Goal: Information Seeking & Learning: Learn about a topic

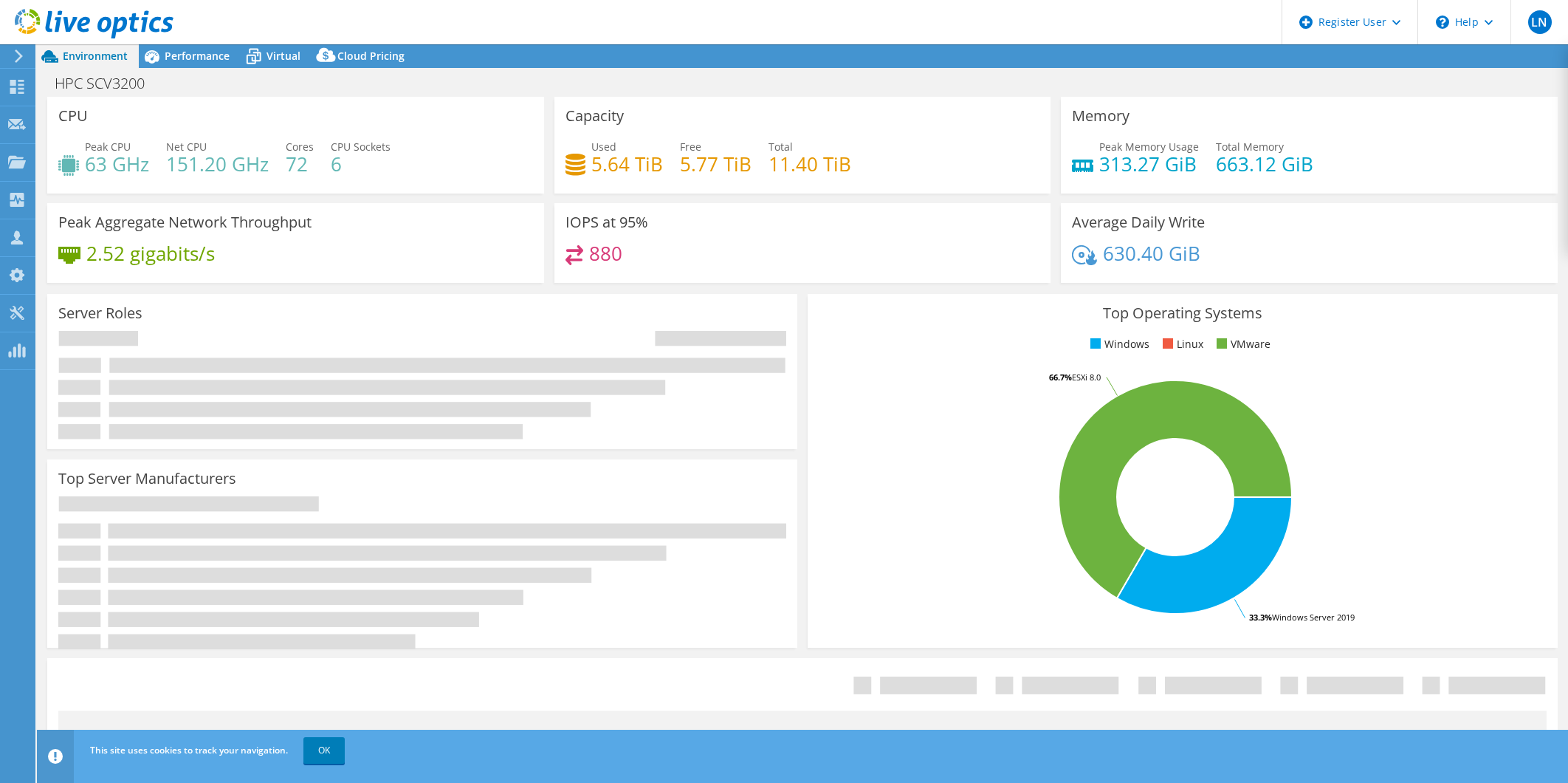
select select "USEast"
select select "USD"
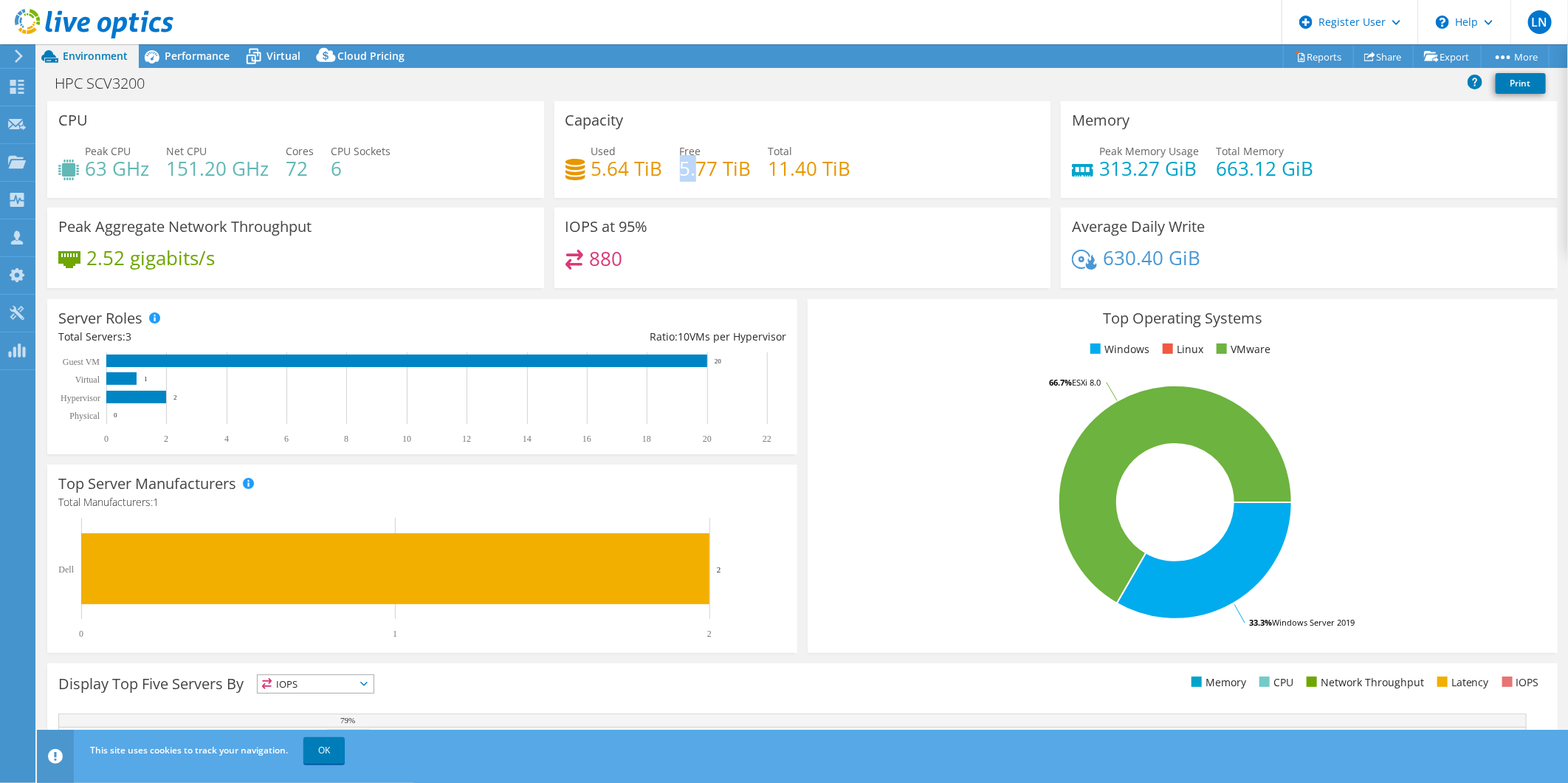
drag, startPoint x: 677, startPoint y: 172, endPoint x: 694, endPoint y: 171, distance: 17.0
click at [694, 171] on h4 "5.77 TiB" at bounding box center [715, 169] width 72 height 16
drag, startPoint x: 694, startPoint y: 171, endPoint x: 621, endPoint y: 165, distance: 73.2
click at [621, 165] on h4 "5.64 TiB" at bounding box center [627, 169] width 72 height 16
copy h4 "5.64"
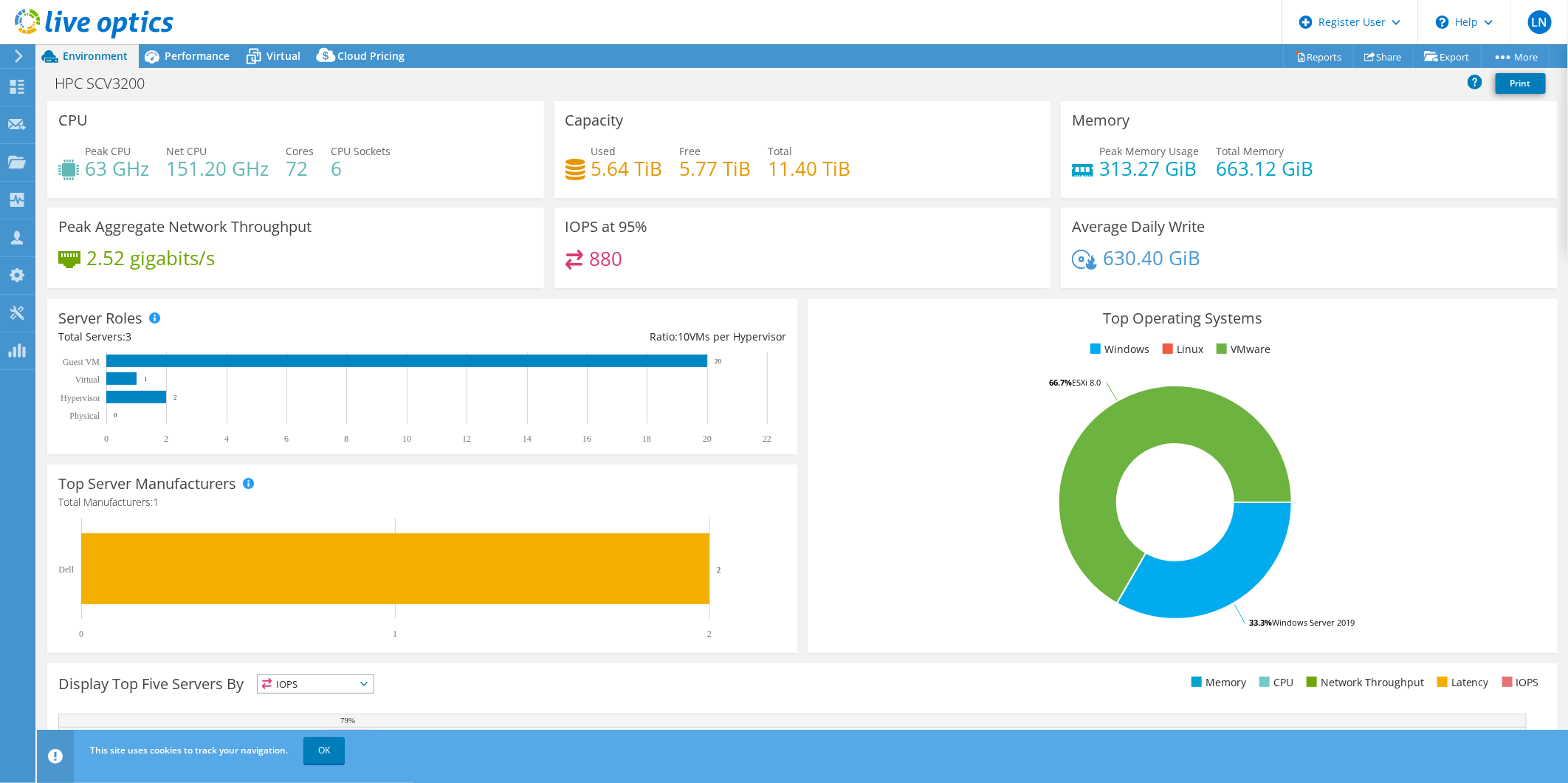
drag, startPoint x: 636, startPoint y: 175, endPoint x: 644, endPoint y: 173, distance: 8.2
click at [636, 175] on h4 "5.64 TiB" at bounding box center [627, 169] width 72 height 16
drag, startPoint x: 657, startPoint y: 172, endPoint x: 587, endPoint y: 164, distance: 70.5
click at [592, 164] on h4 "5.64 TiB" at bounding box center [627, 169] width 72 height 16
copy h4 "5.64 TiB"
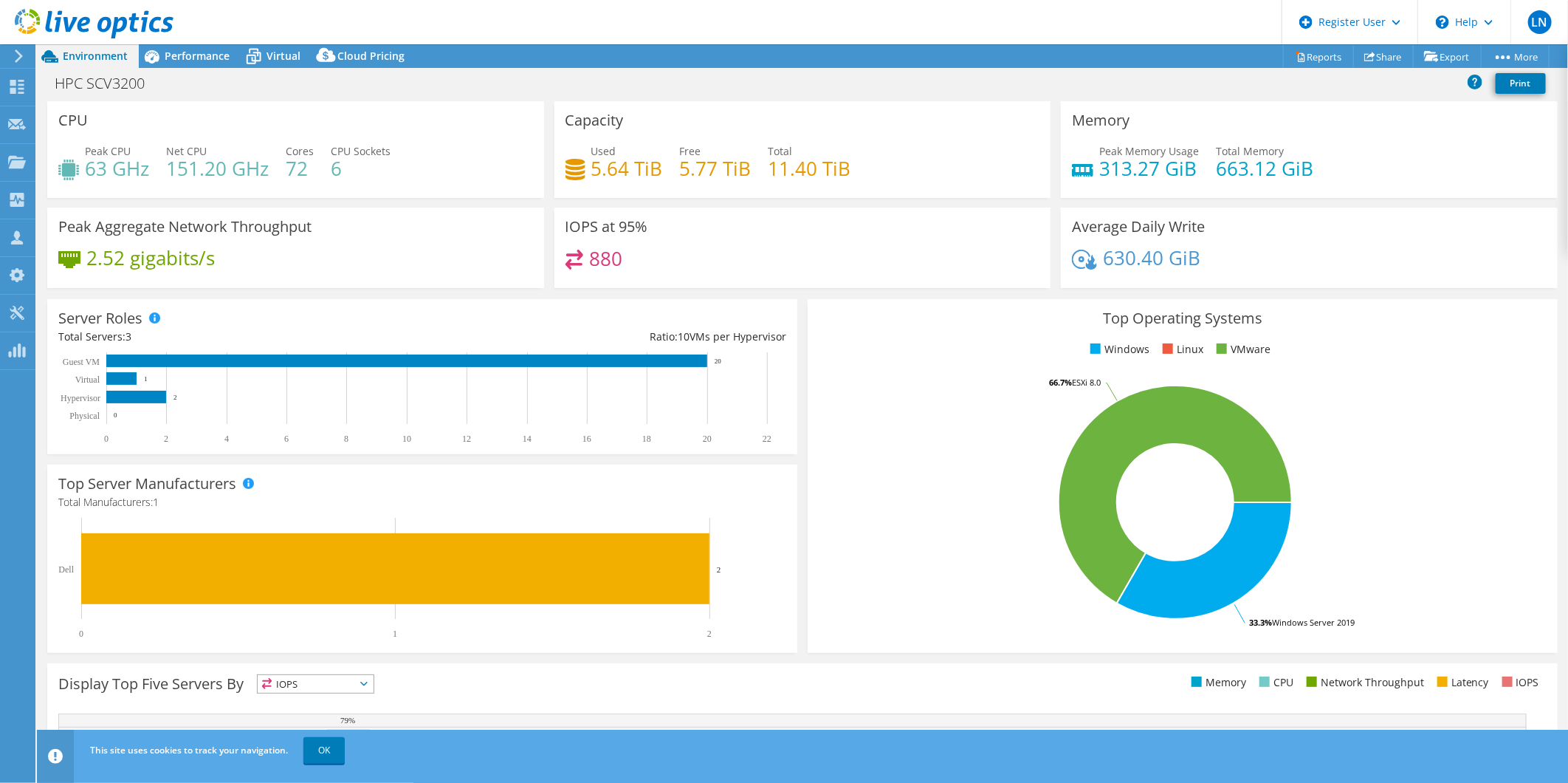
click at [499, 78] on div "HPC SCV3200 Print" at bounding box center [802, 83] width 1531 height 27
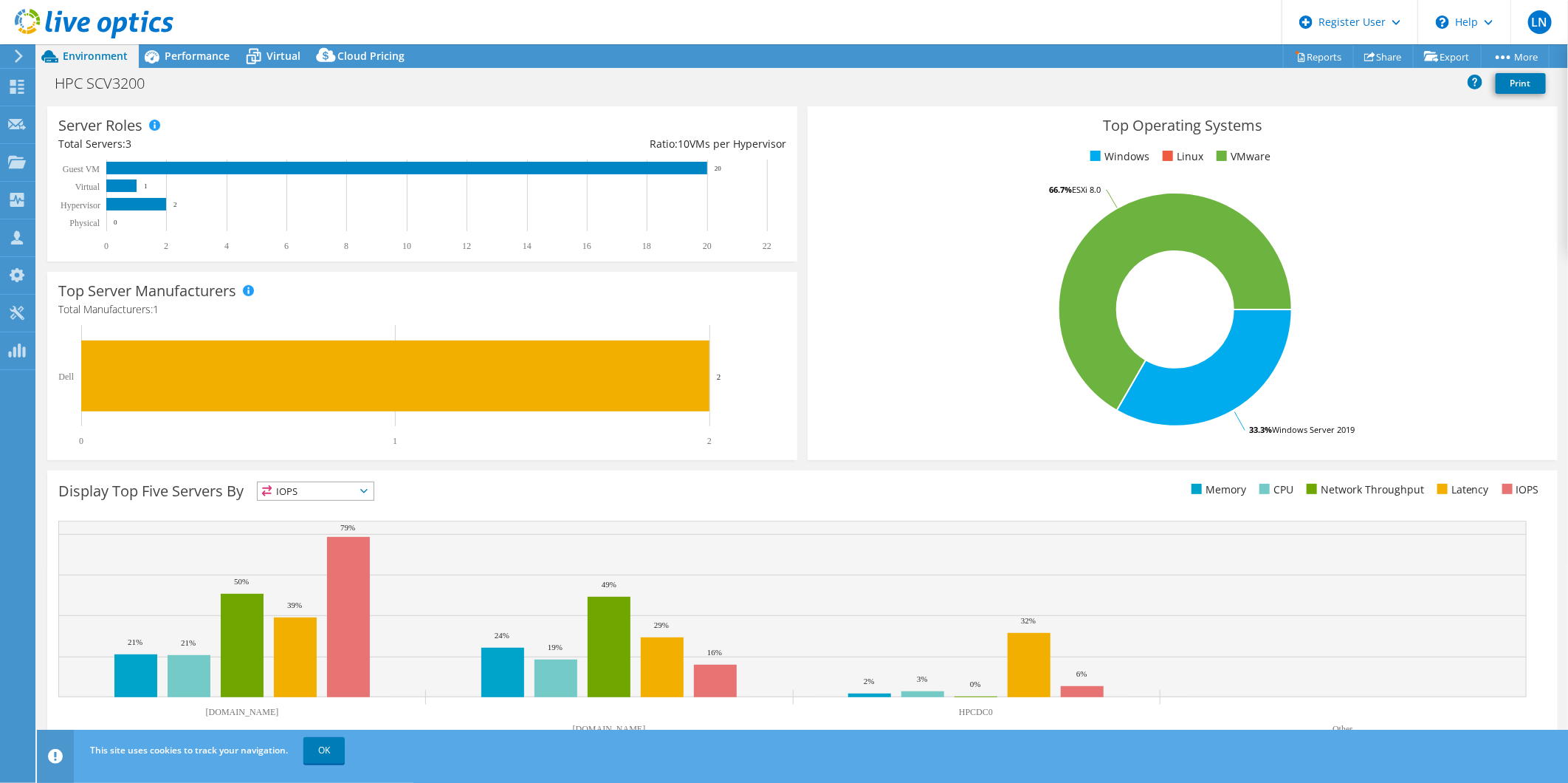
scroll to position [202, 0]
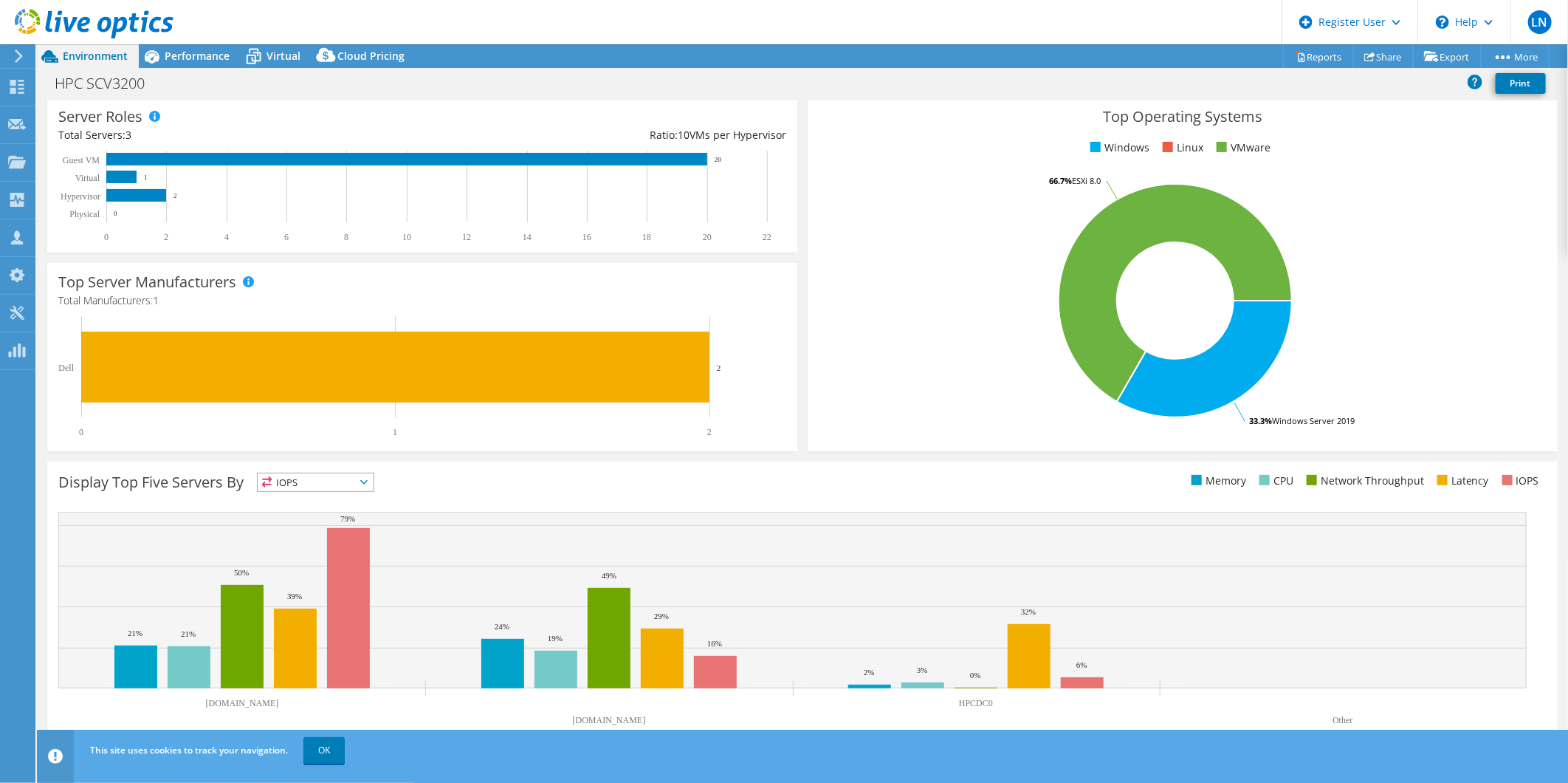
click at [298, 474] on span "IOPS" at bounding box center [315, 483] width 116 height 18
click at [317, 520] on li "Memory" at bounding box center [315, 522] width 116 height 21
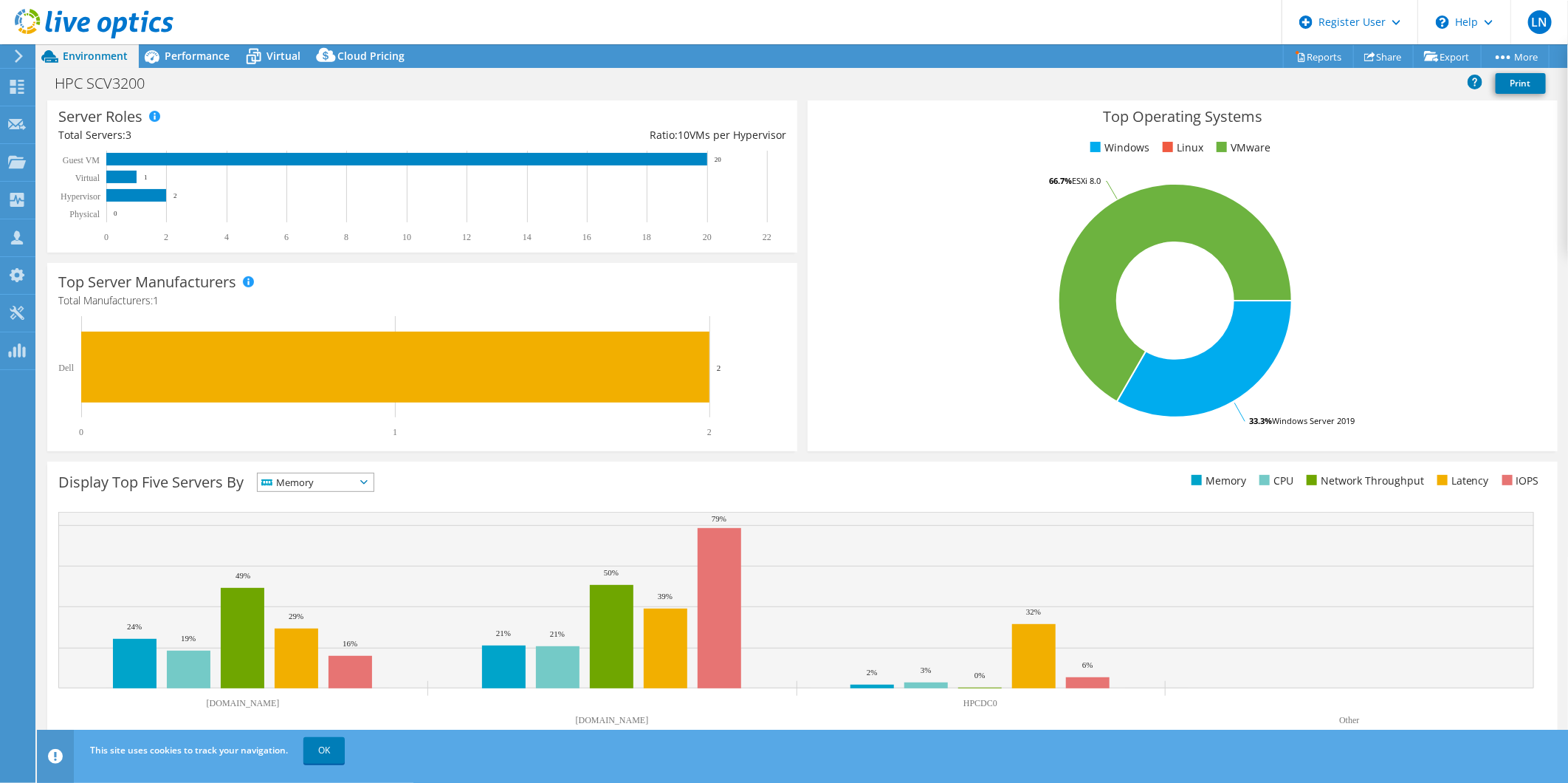
click at [303, 481] on span "Memory" at bounding box center [306, 483] width 98 height 18
click at [305, 543] on li "CPU" at bounding box center [315, 543] width 116 height 21
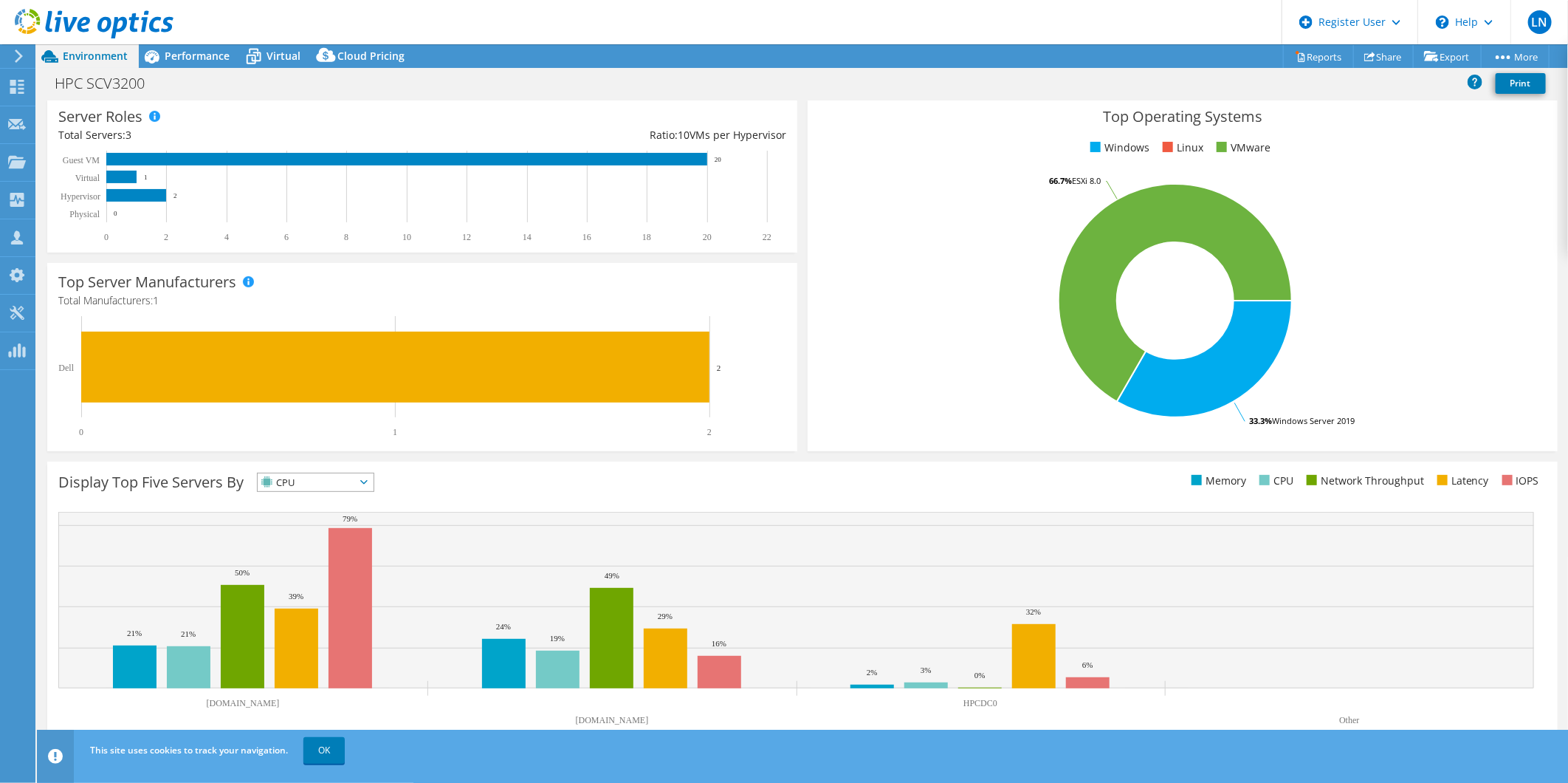
click at [342, 478] on span "CPU" at bounding box center [306, 483] width 98 height 18
click at [337, 496] on li "IOPS" at bounding box center [315, 502] width 116 height 21
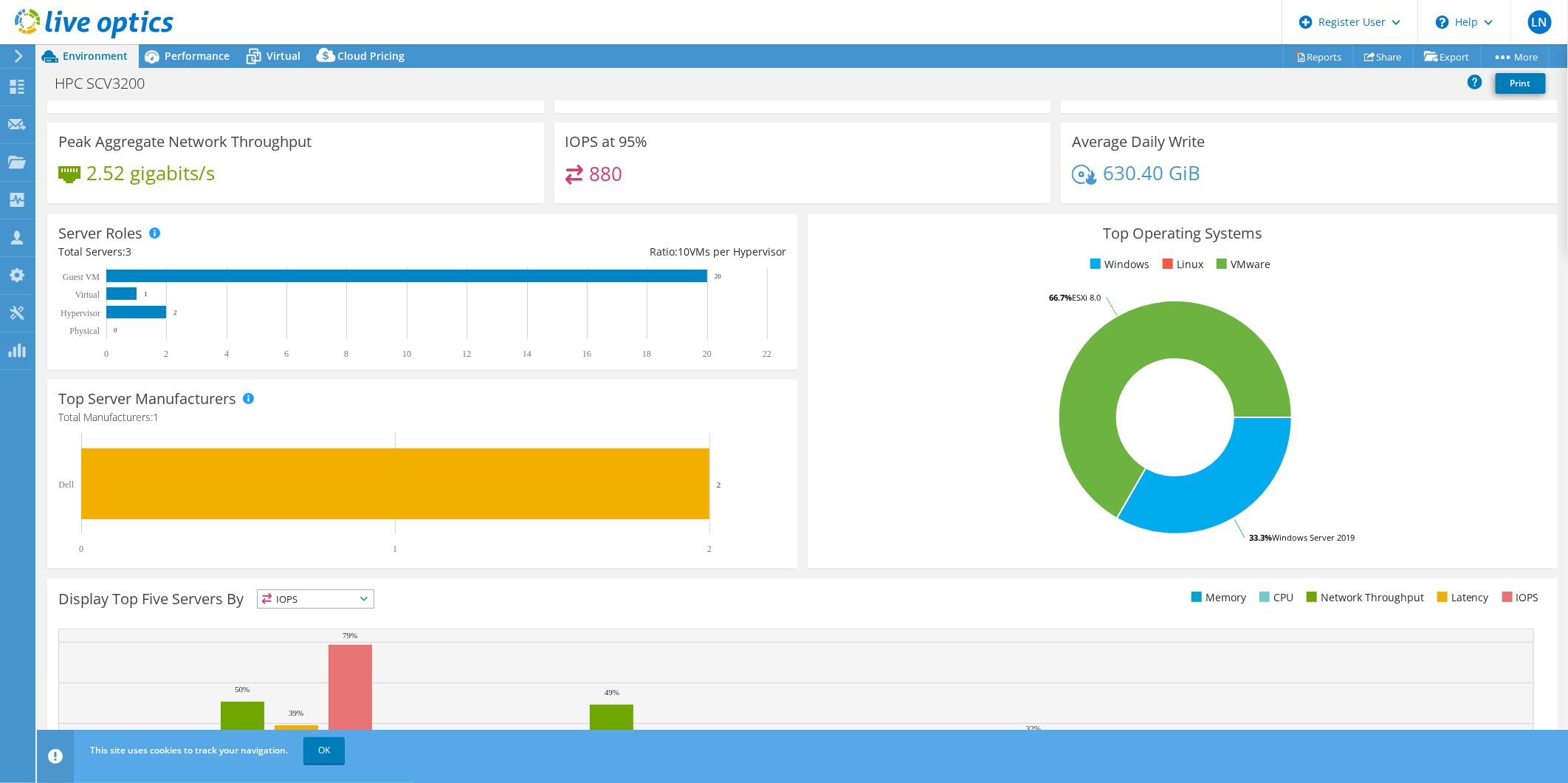
scroll to position [0, 0]
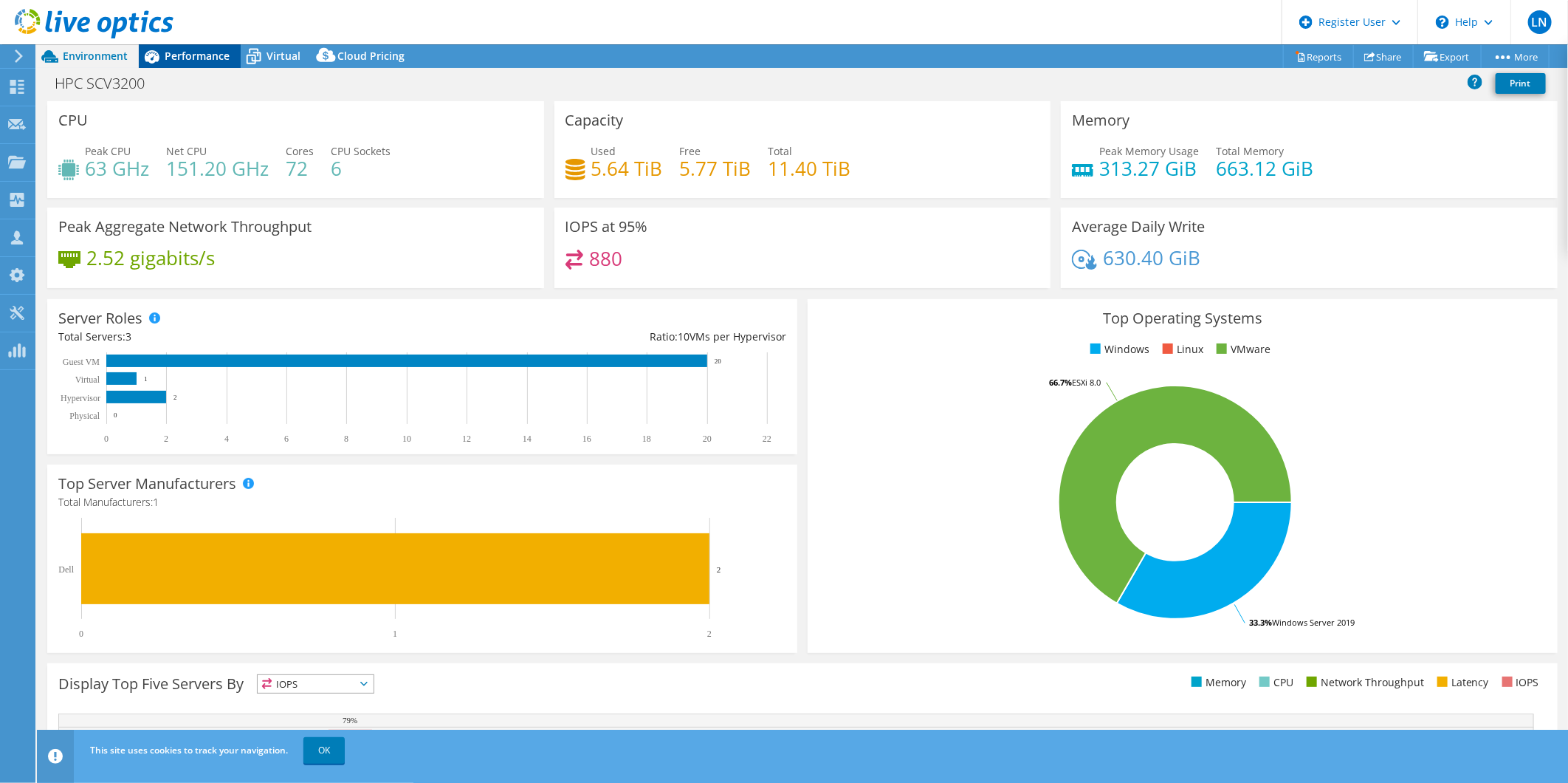
click at [197, 53] on span "Performance" at bounding box center [197, 56] width 65 height 14
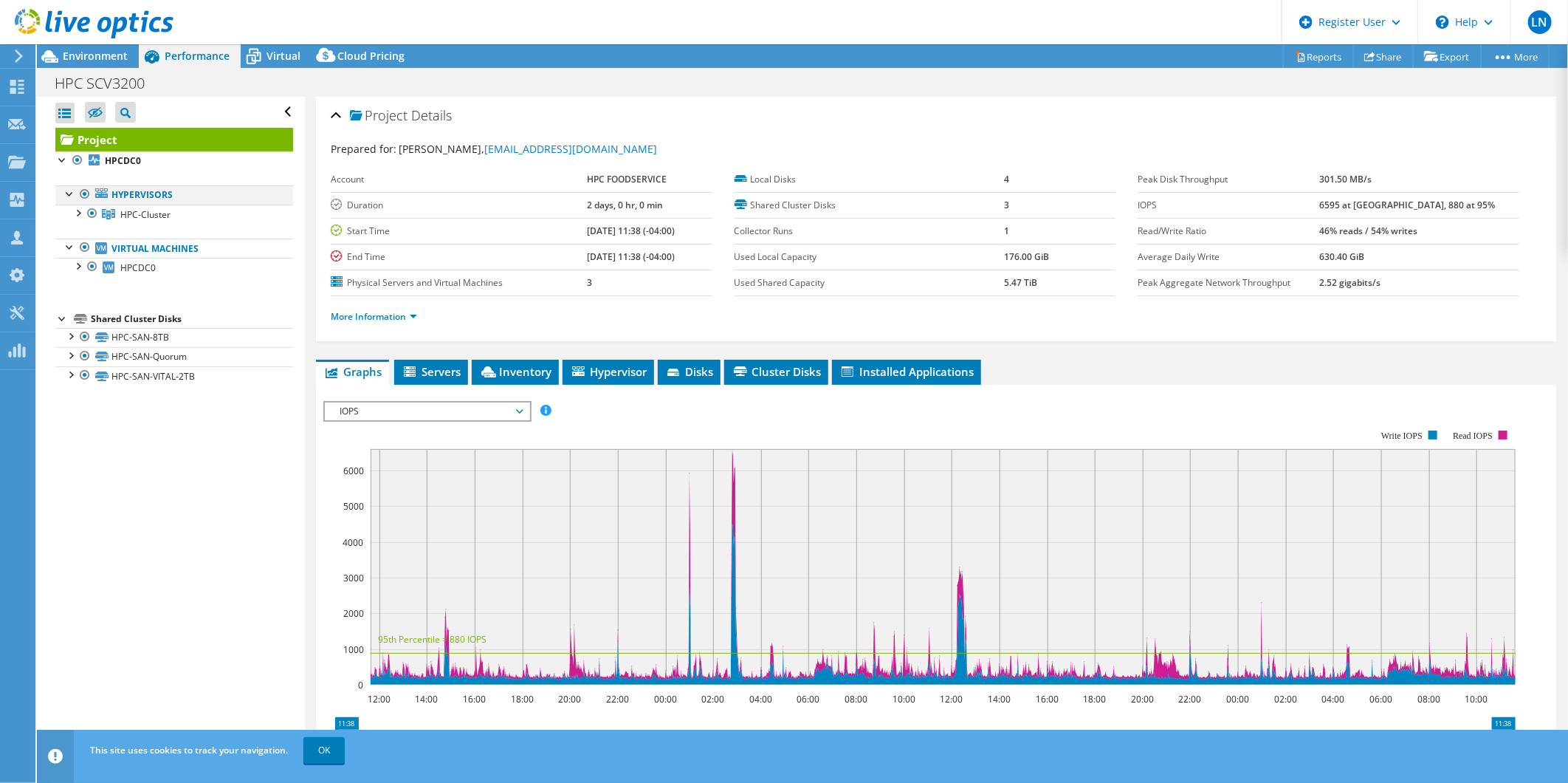
click at [70, 195] on div at bounding box center [70, 193] width 15 height 15
click at [79, 212] on div at bounding box center [78, 212] width 15 height 15
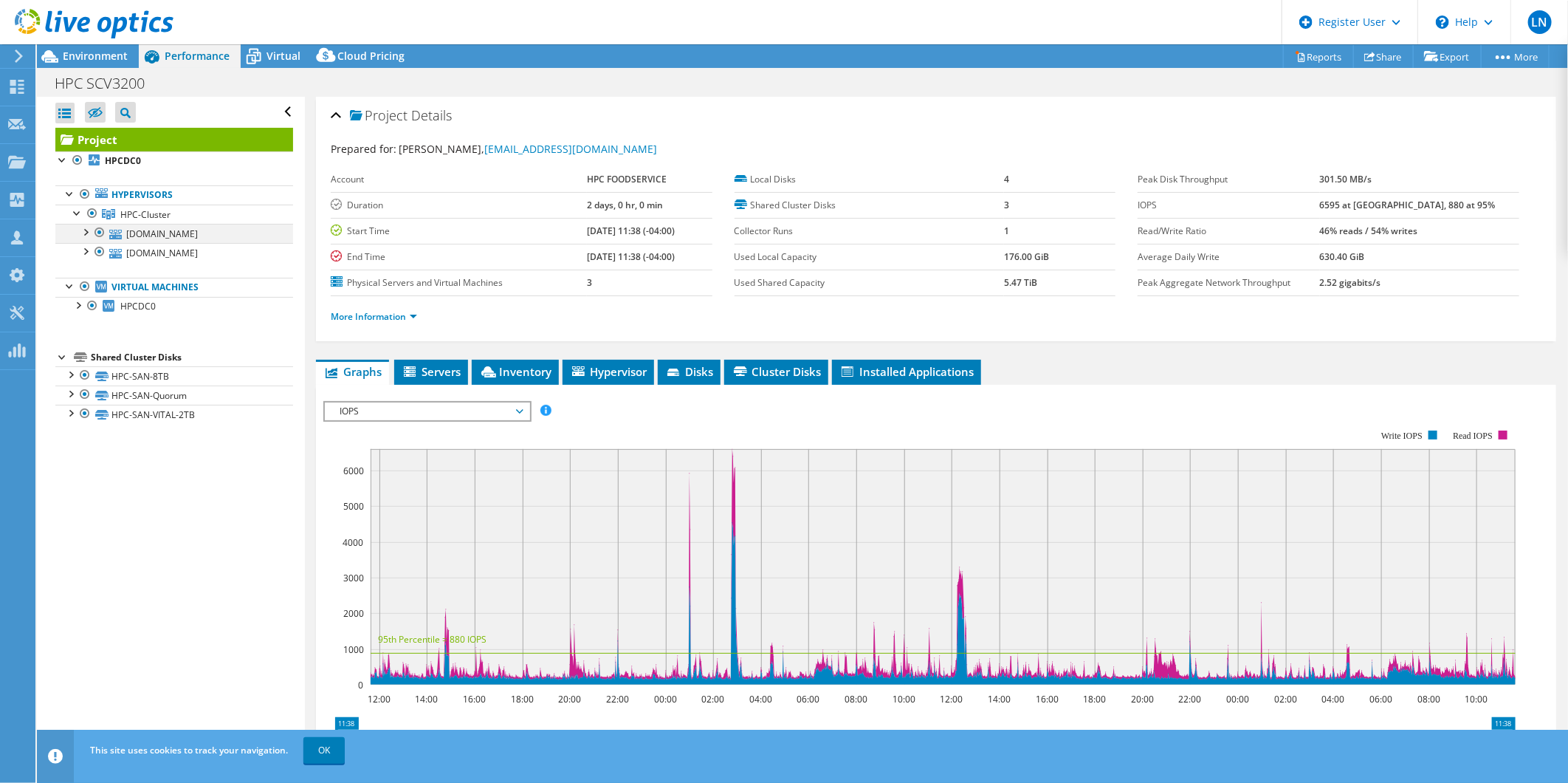
click at [87, 226] on div at bounding box center [85, 231] width 15 height 15
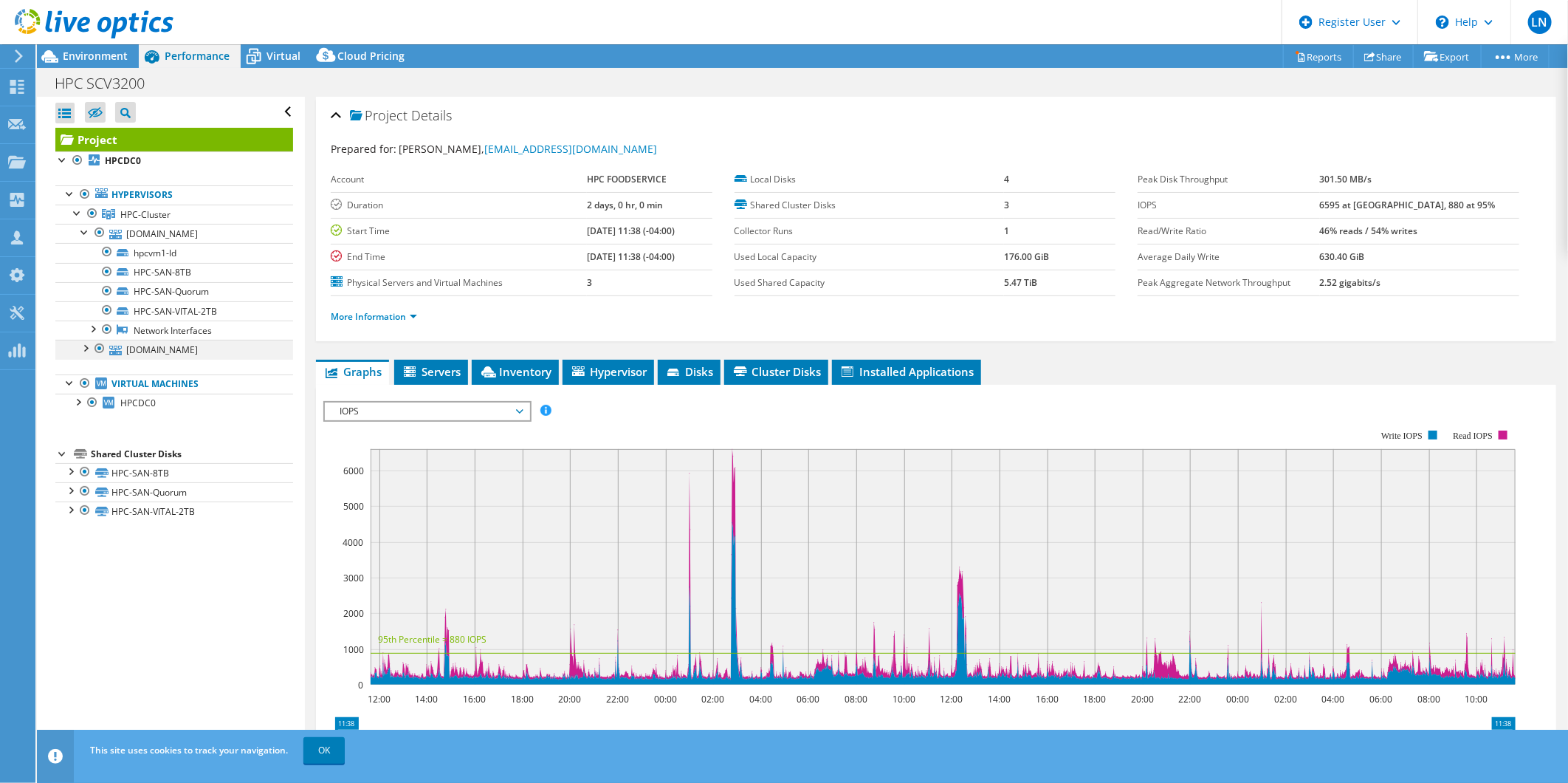
click at [87, 344] on div at bounding box center [85, 347] width 15 height 15
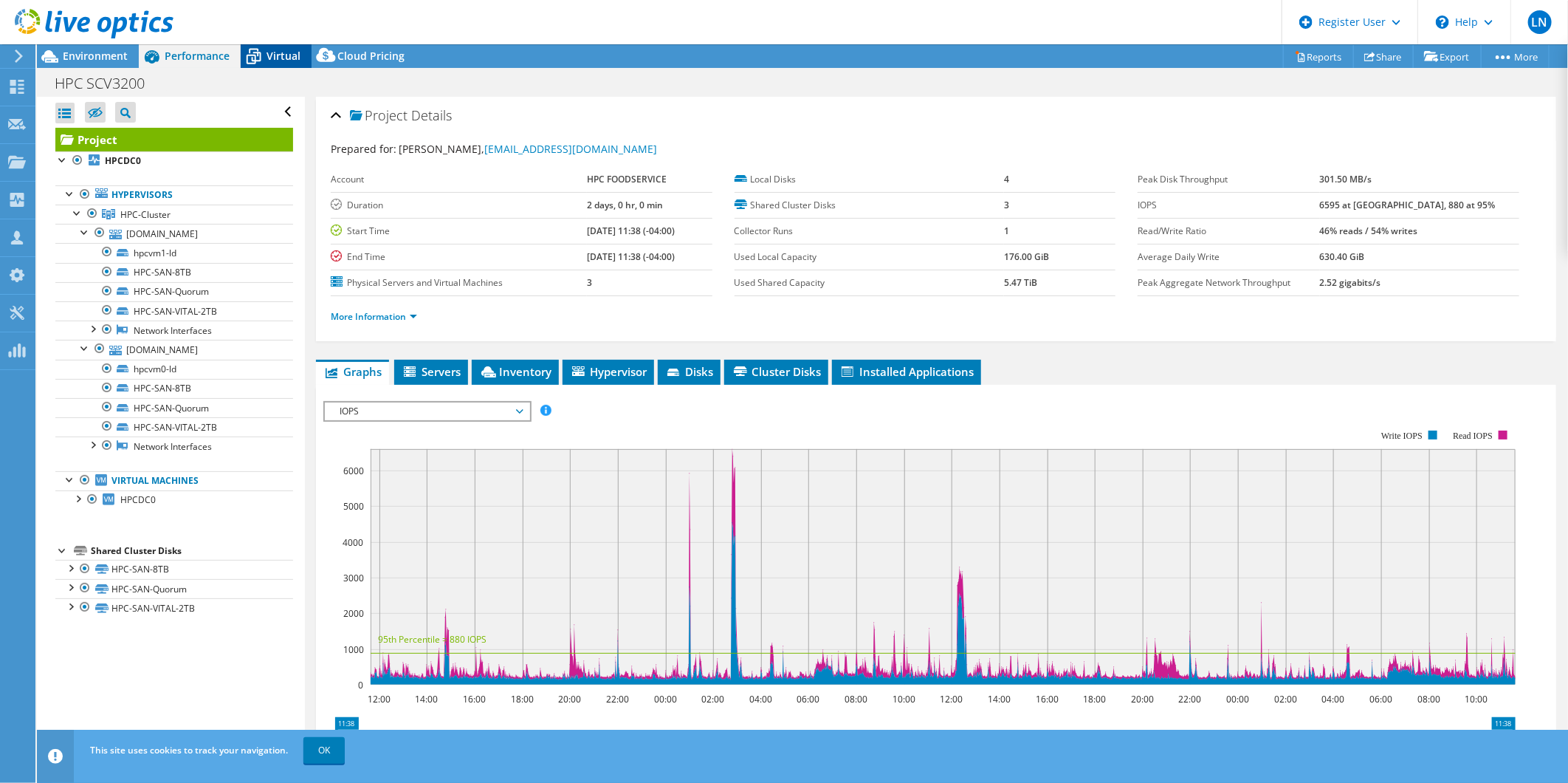
click at [263, 50] on icon at bounding box center [253, 56] width 26 height 26
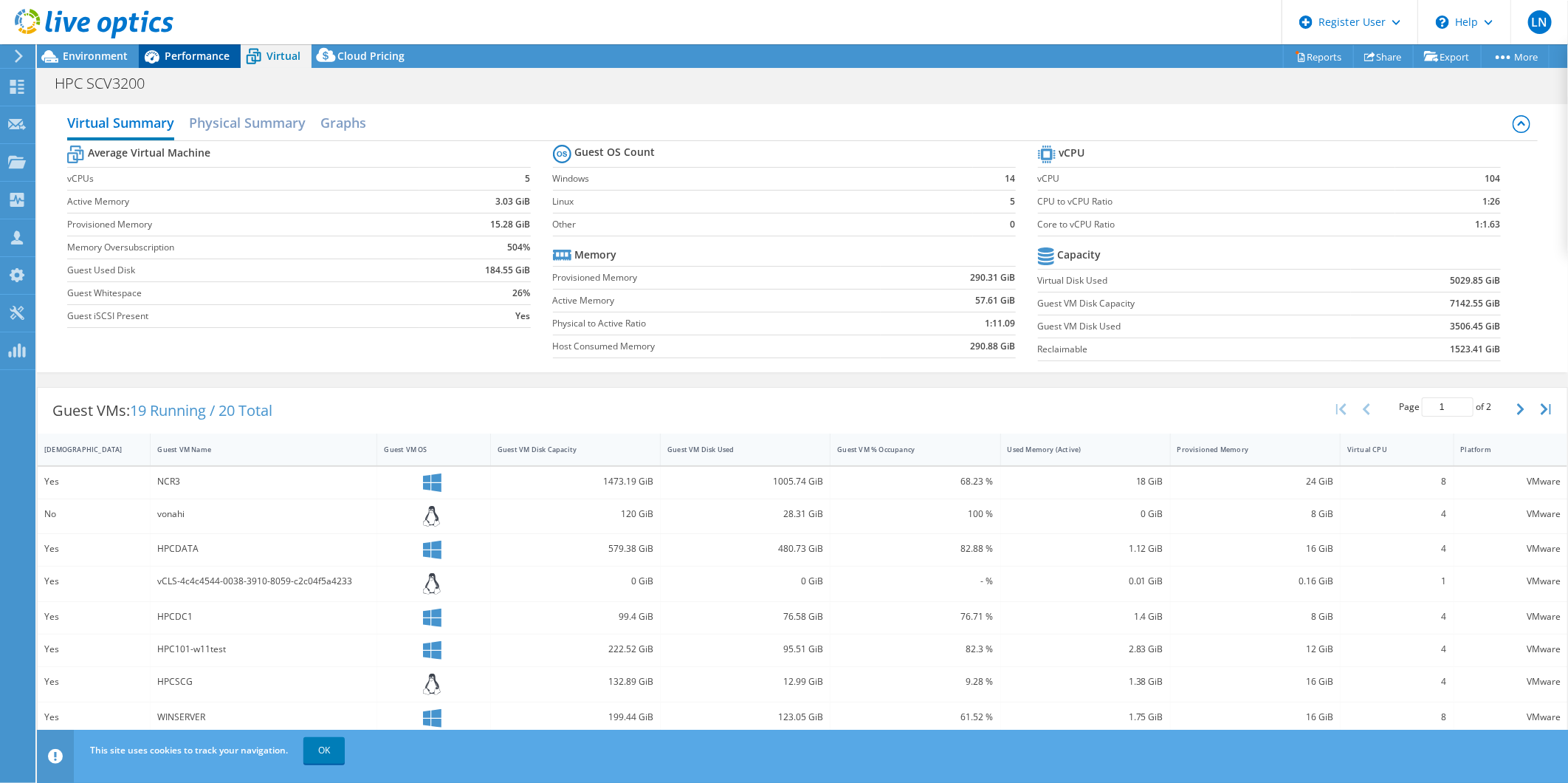
click at [217, 53] on span "Performance" at bounding box center [197, 56] width 65 height 14
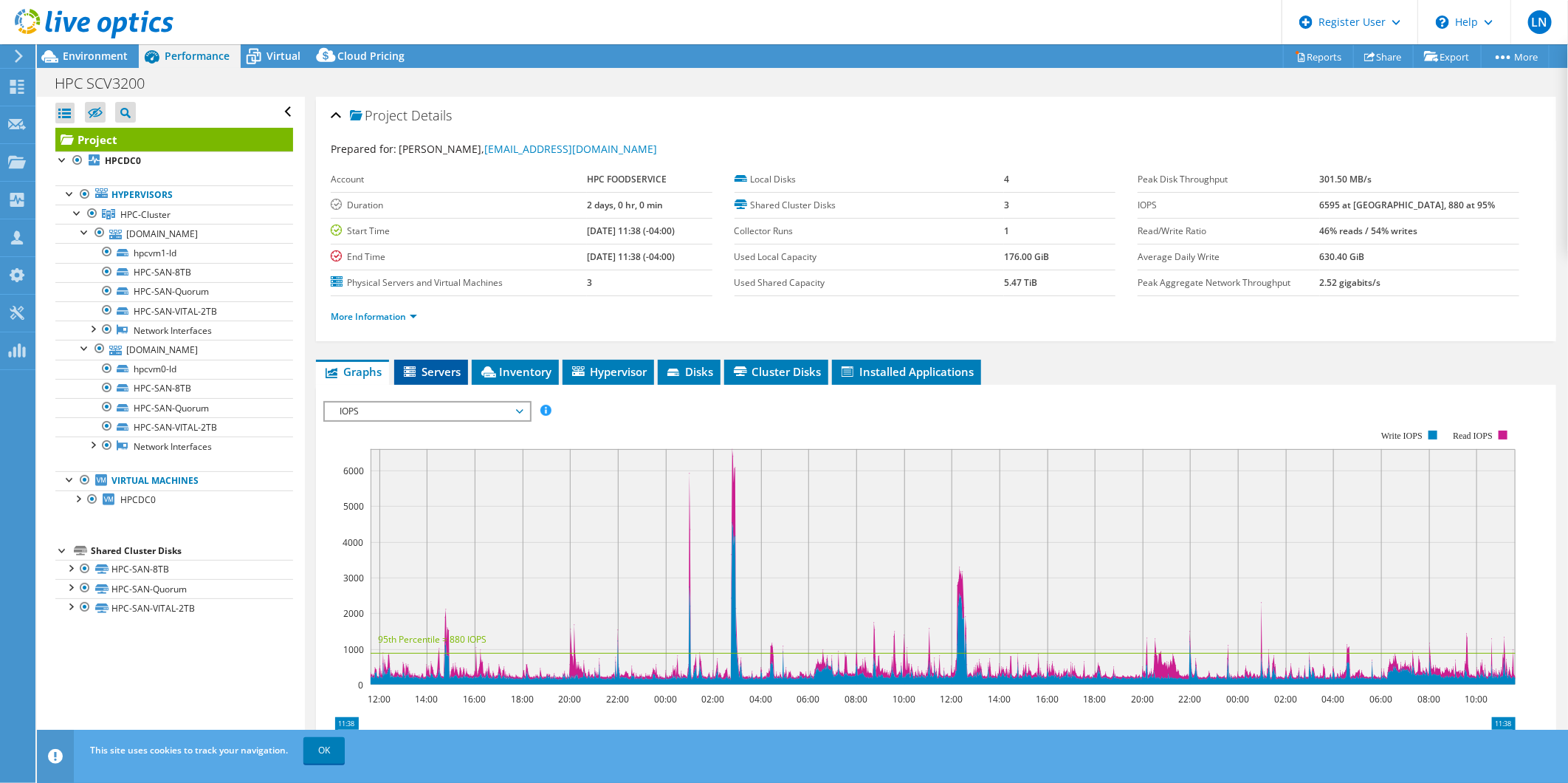
click at [440, 364] on span "Servers" at bounding box center [431, 372] width 59 height 15
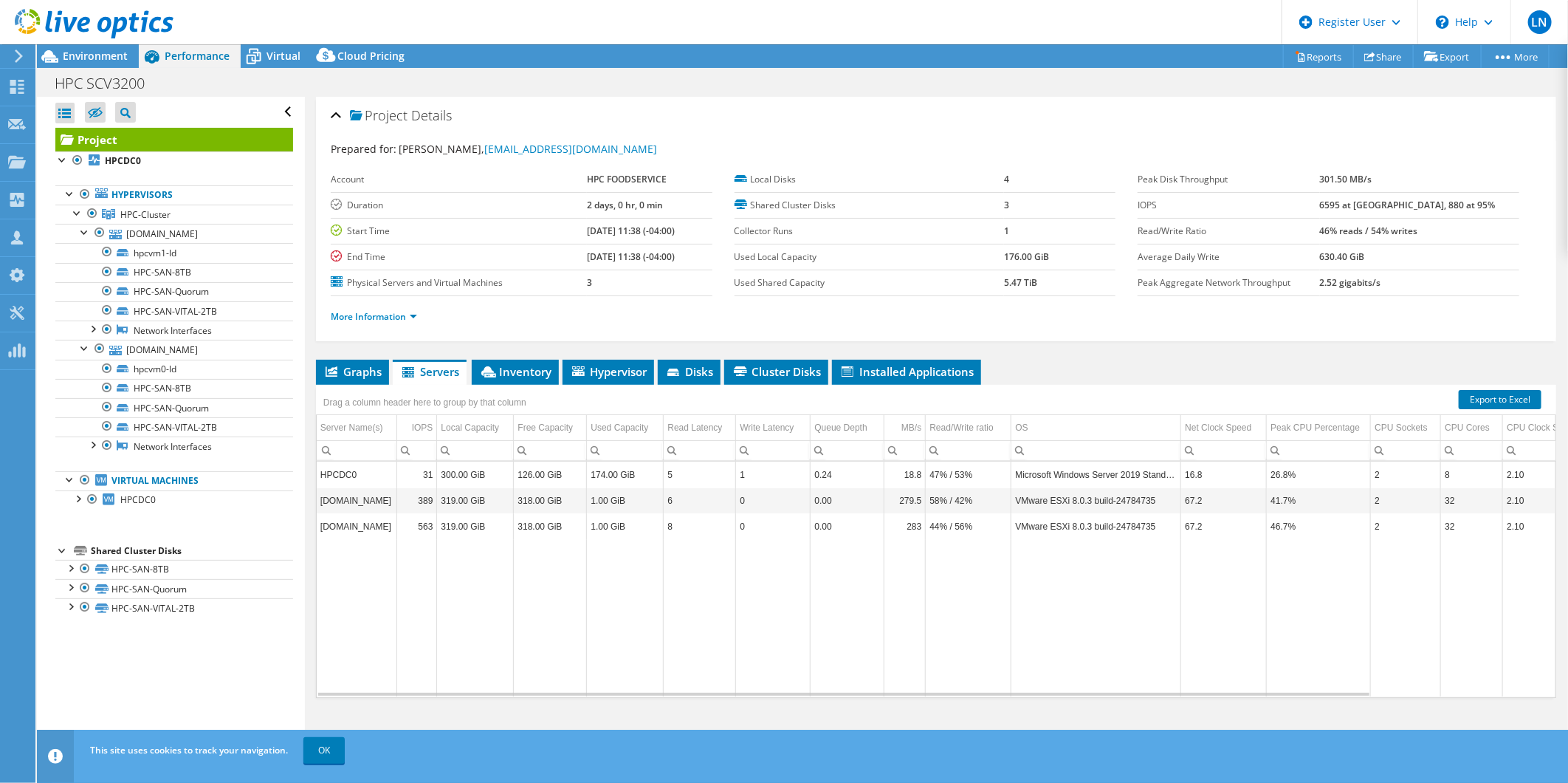
click at [313, 548] on div "Project Details Prepared for: [PERSON_NAME], [EMAIL_ADDRESS][DOMAIN_NAME] Accou…" at bounding box center [936, 426] width 1263 height 658
click at [362, 377] on span "Graphs" at bounding box center [352, 372] width 58 height 15
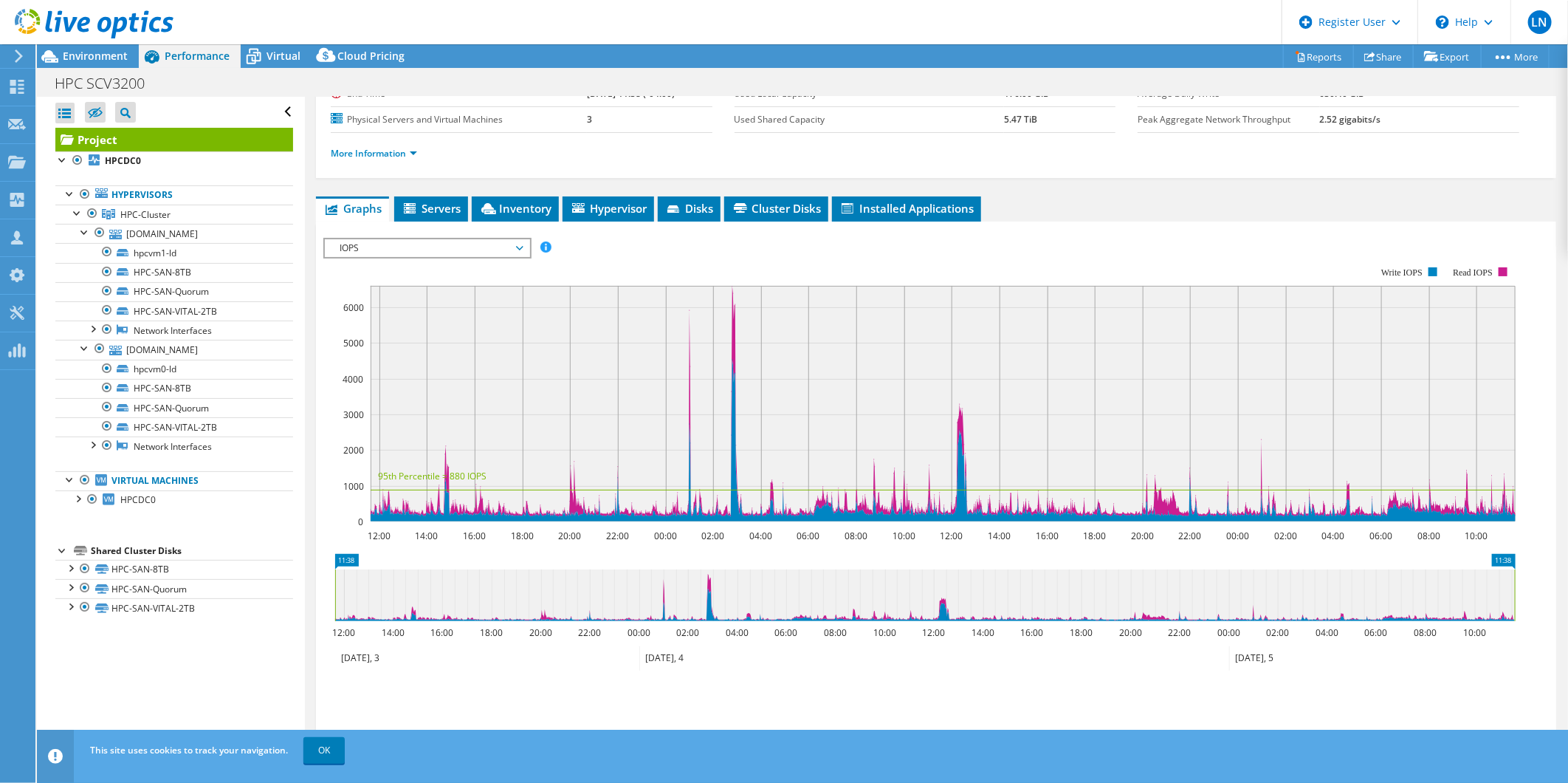
scroll to position [164, 0]
click at [396, 242] on span "IOPS" at bounding box center [427, 247] width 190 height 18
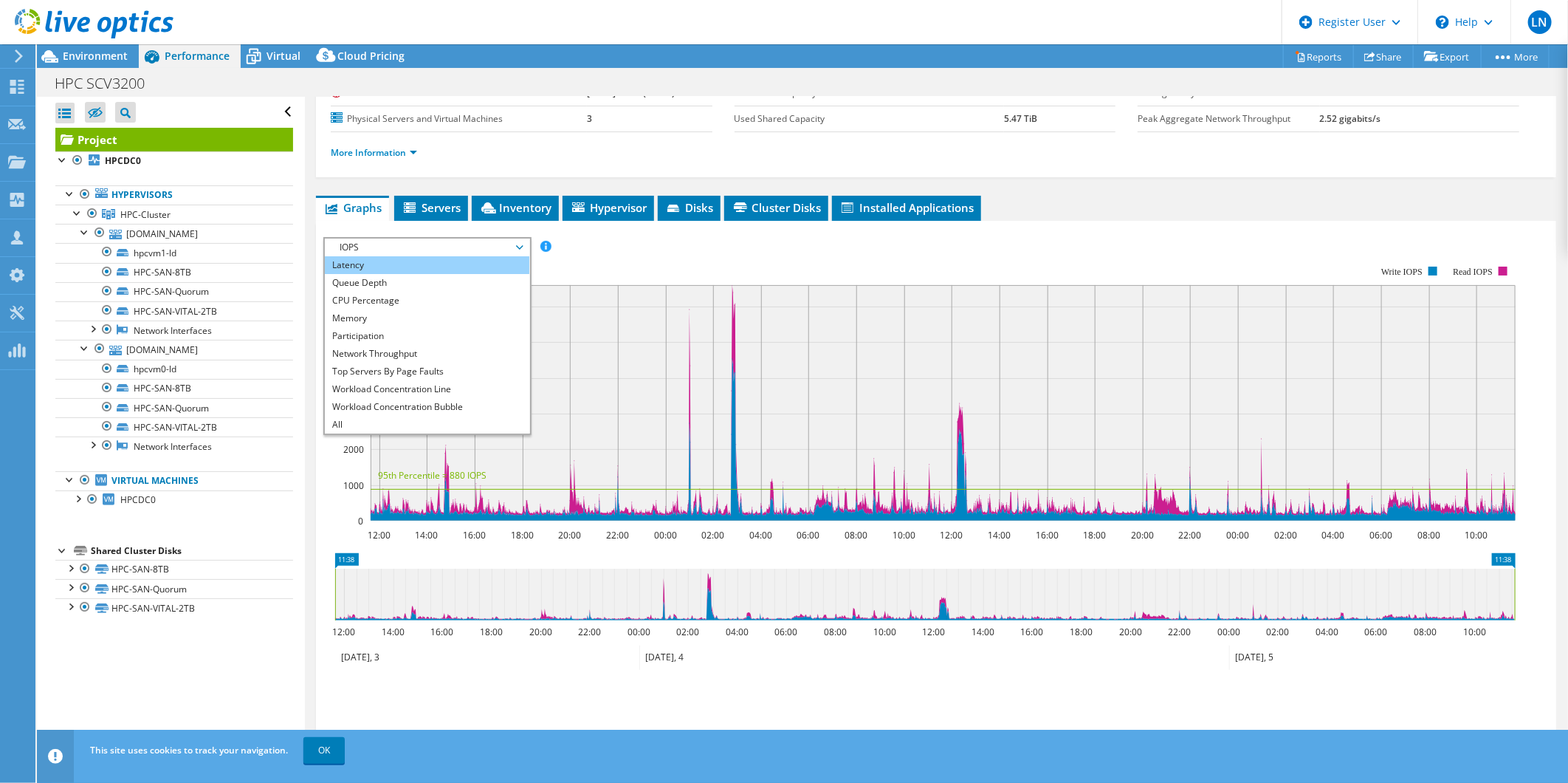
scroll to position [0, 0]
click at [362, 260] on li "IOPS" at bounding box center [427, 265] width 205 height 18
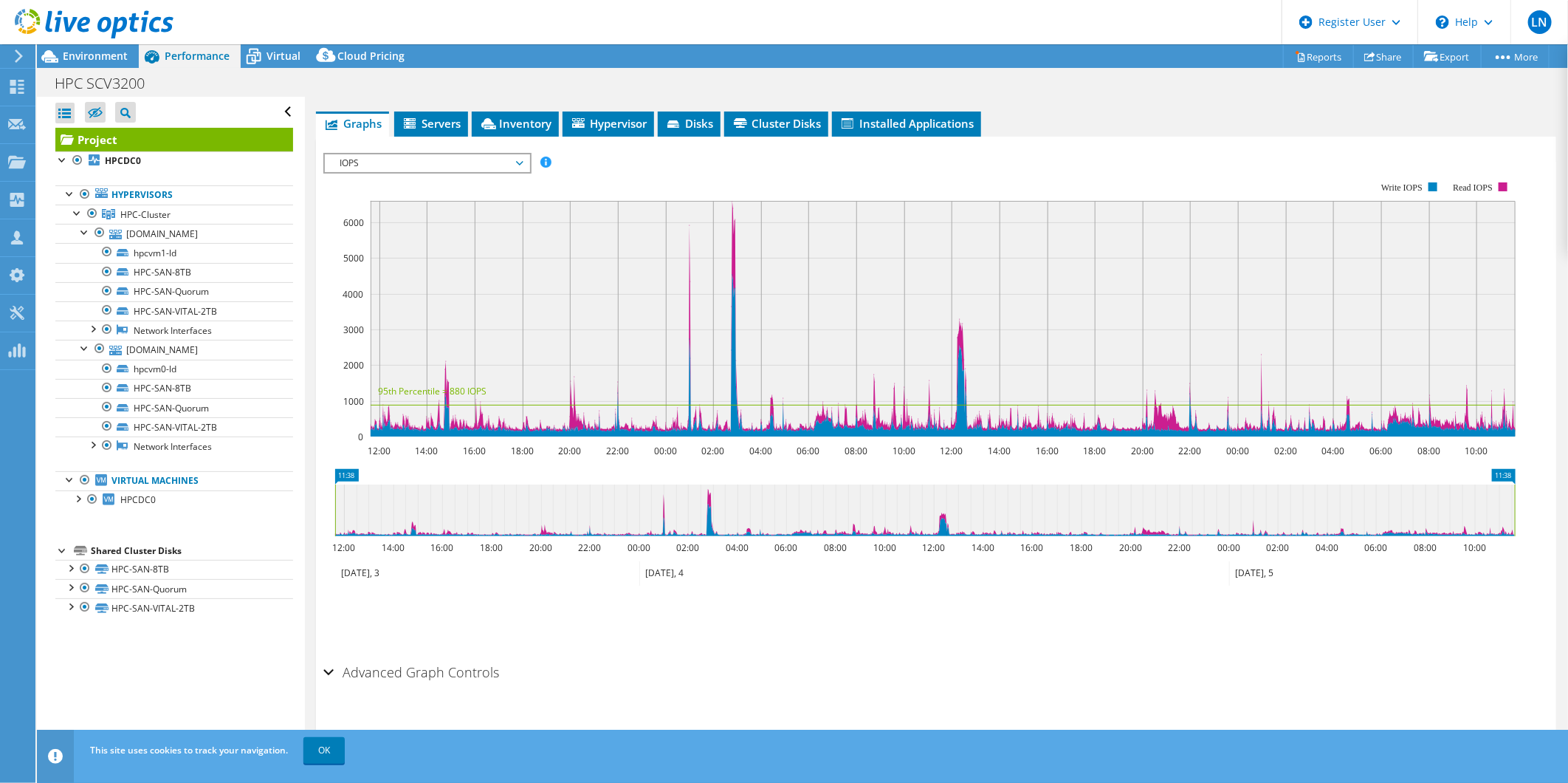
scroll to position [249, 0]
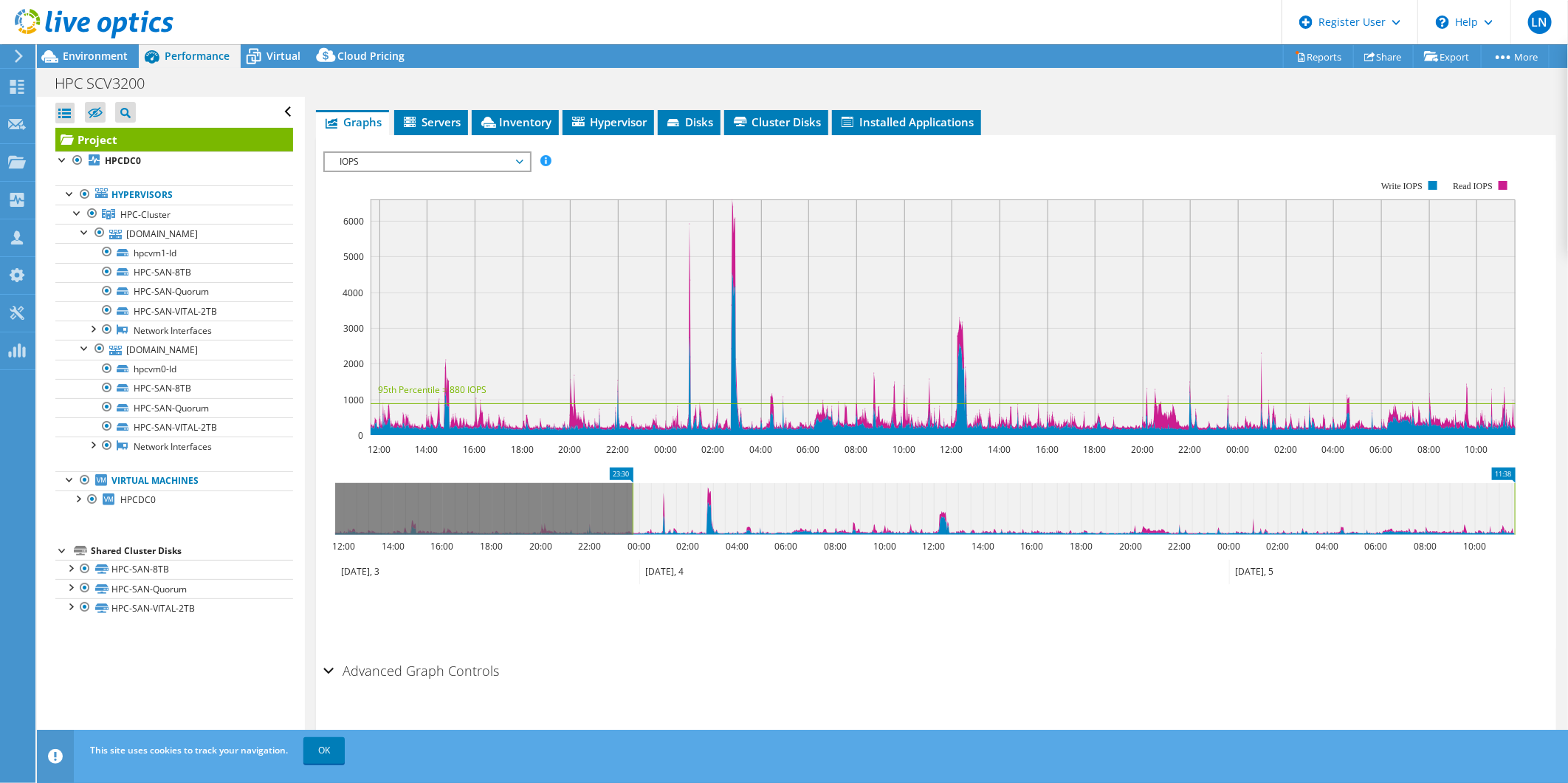
drag, startPoint x: 336, startPoint y: 498, endPoint x: 633, endPoint y: 540, distance: 300.0
click at [633, 540] on icon "11:38 23:30 12:00 14:00 16:00 18:00 20:00 22:00 00:00 02:00 04:00 06:00 08:00 1…" at bounding box center [925, 526] width 1203 height 118
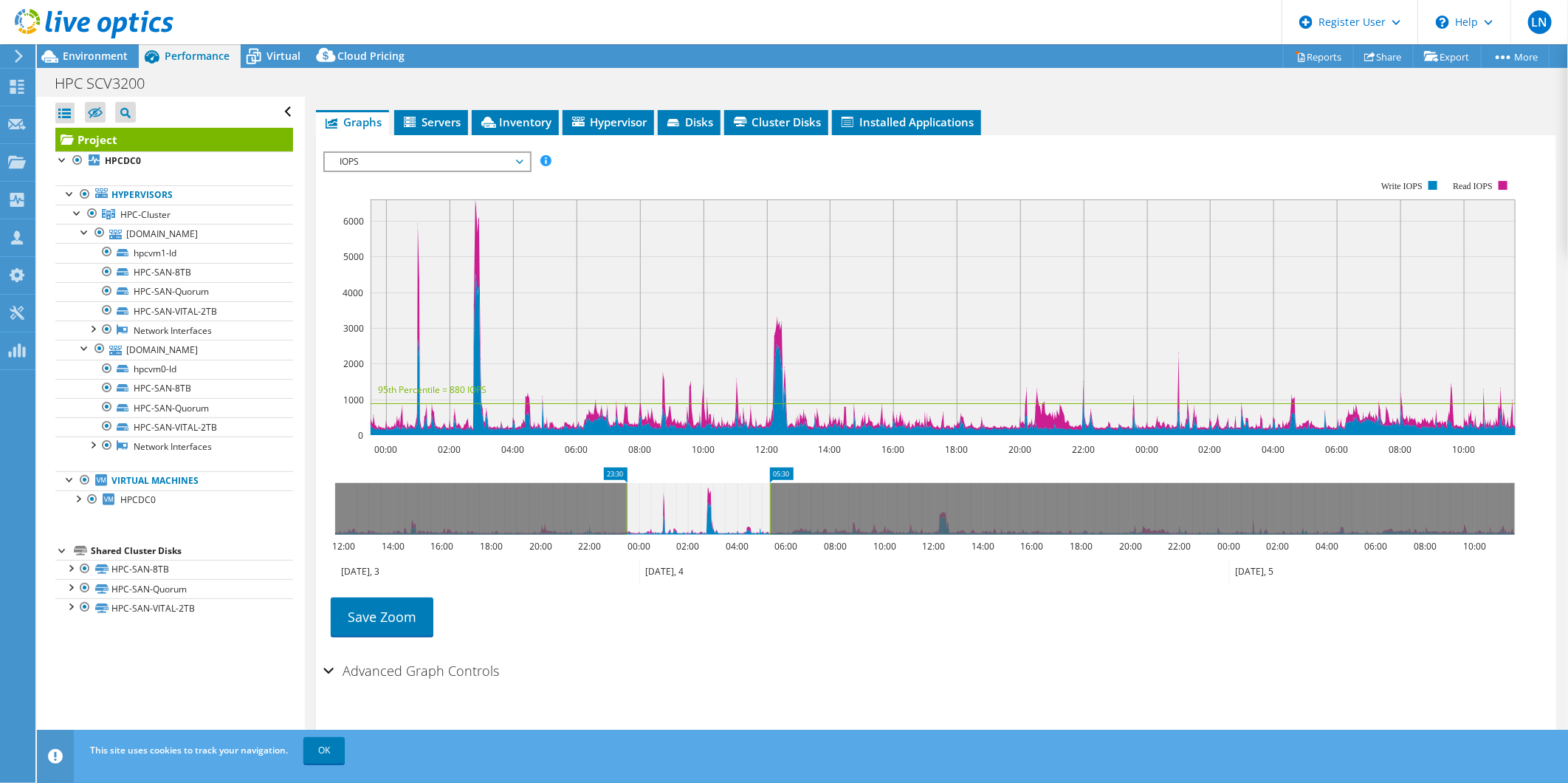
drag, startPoint x: 1516, startPoint y: 505, endPoint x: 771, endPoint y: 557, distance: 746.8
click at [771, 557] on icon "23:30 05:30 12:00 14:00 16:00 18:00 20:00 22:00 00:00 02:00 04:00 06:00 08:00 1…" at bounding box center [925, 526] width 1203 height 118
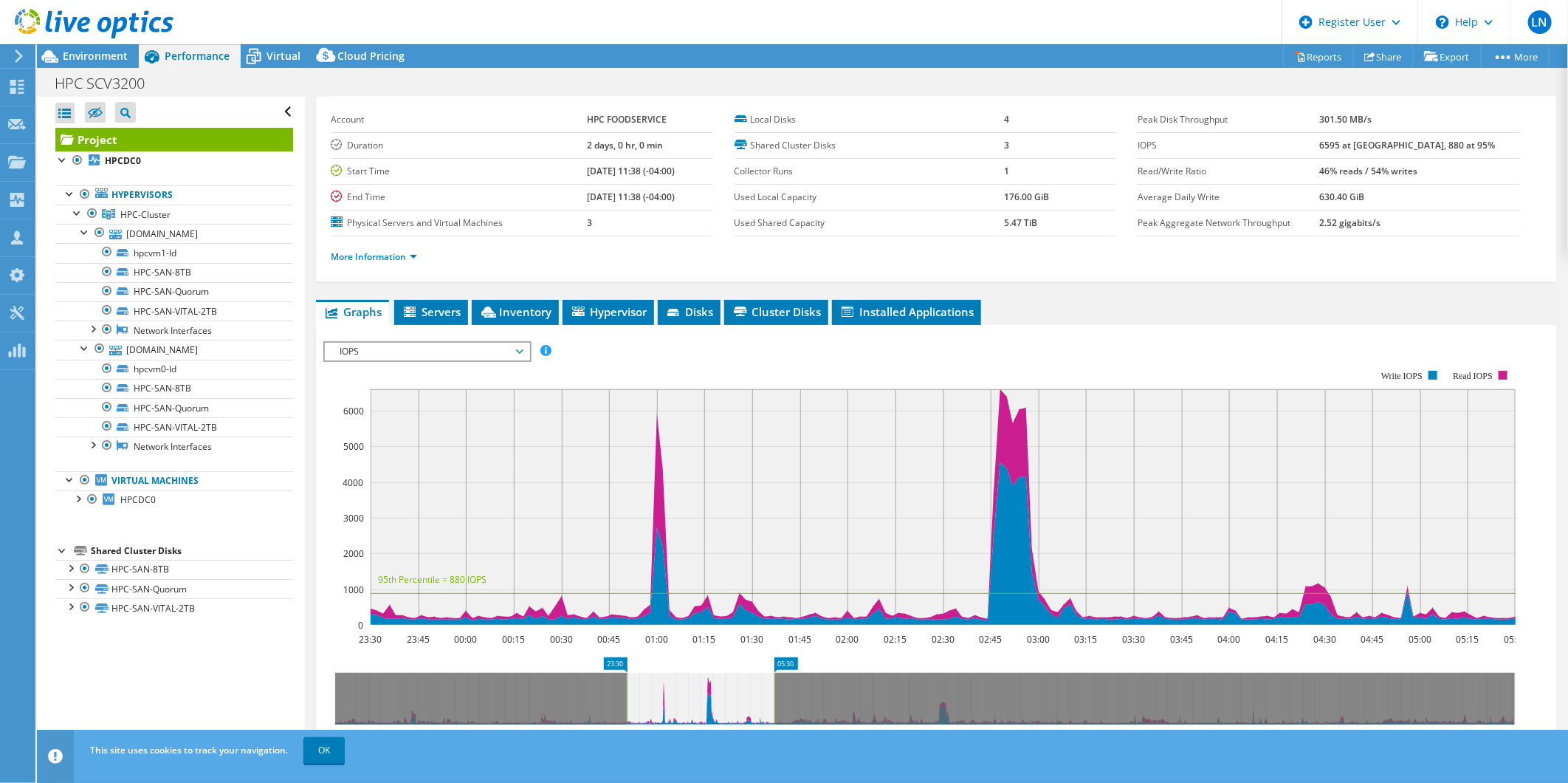
scroll to position [4, 0]
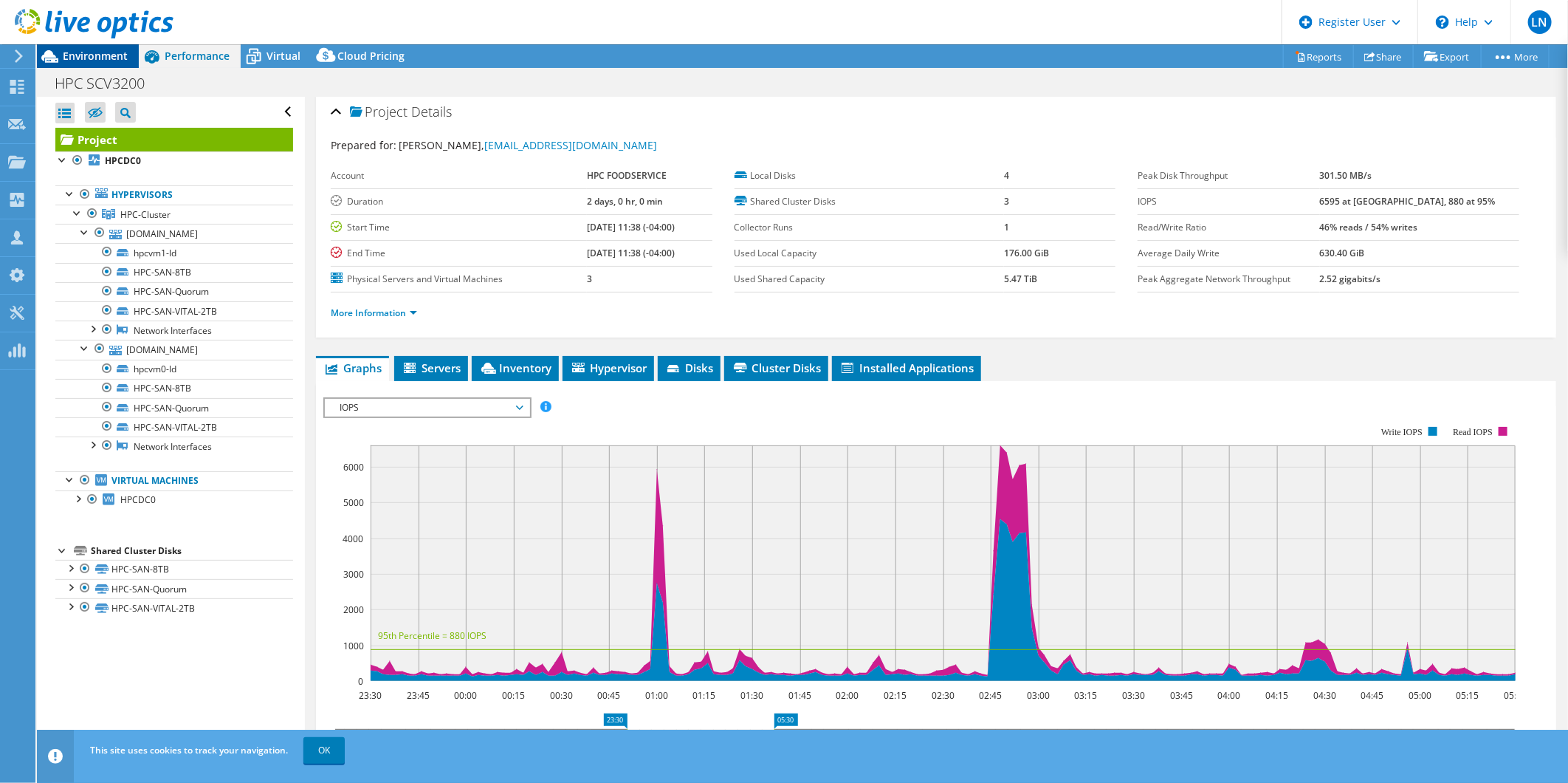
click at [85, 54] on span "Environment" at bounding box center [95, 56] width 65 height 14
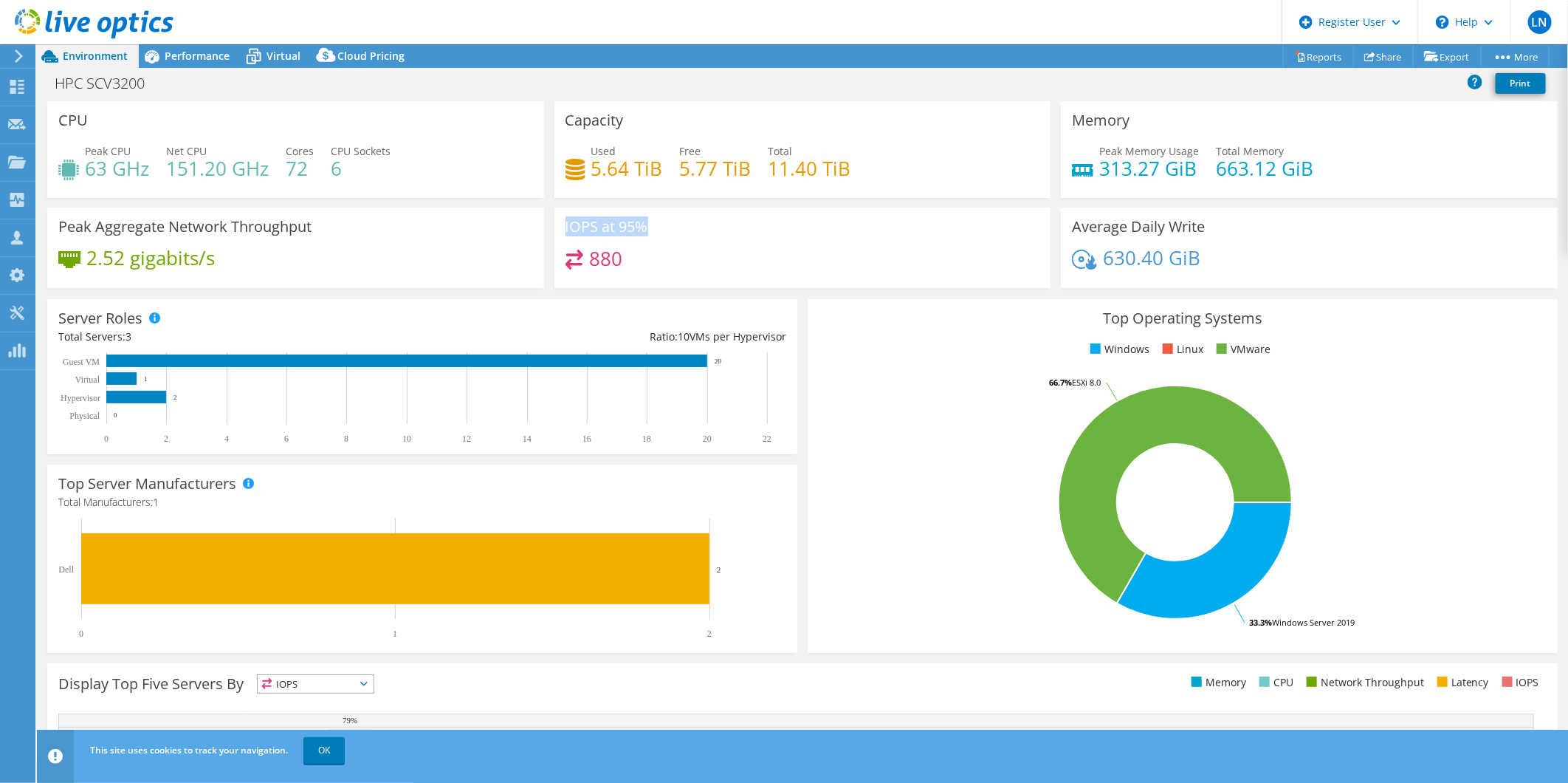
drag, startPoint x: 563, startPoint y: 223, endPoint x: 653, endPoint y: 227, distance: 90.1
click at [653, 227] on div "IOPS at 95% 880" at bounding box center [803, 248] width 497 height 81
click at [202, 56] on span "Performance" at bounding box center [197, 56] width 65 height 14
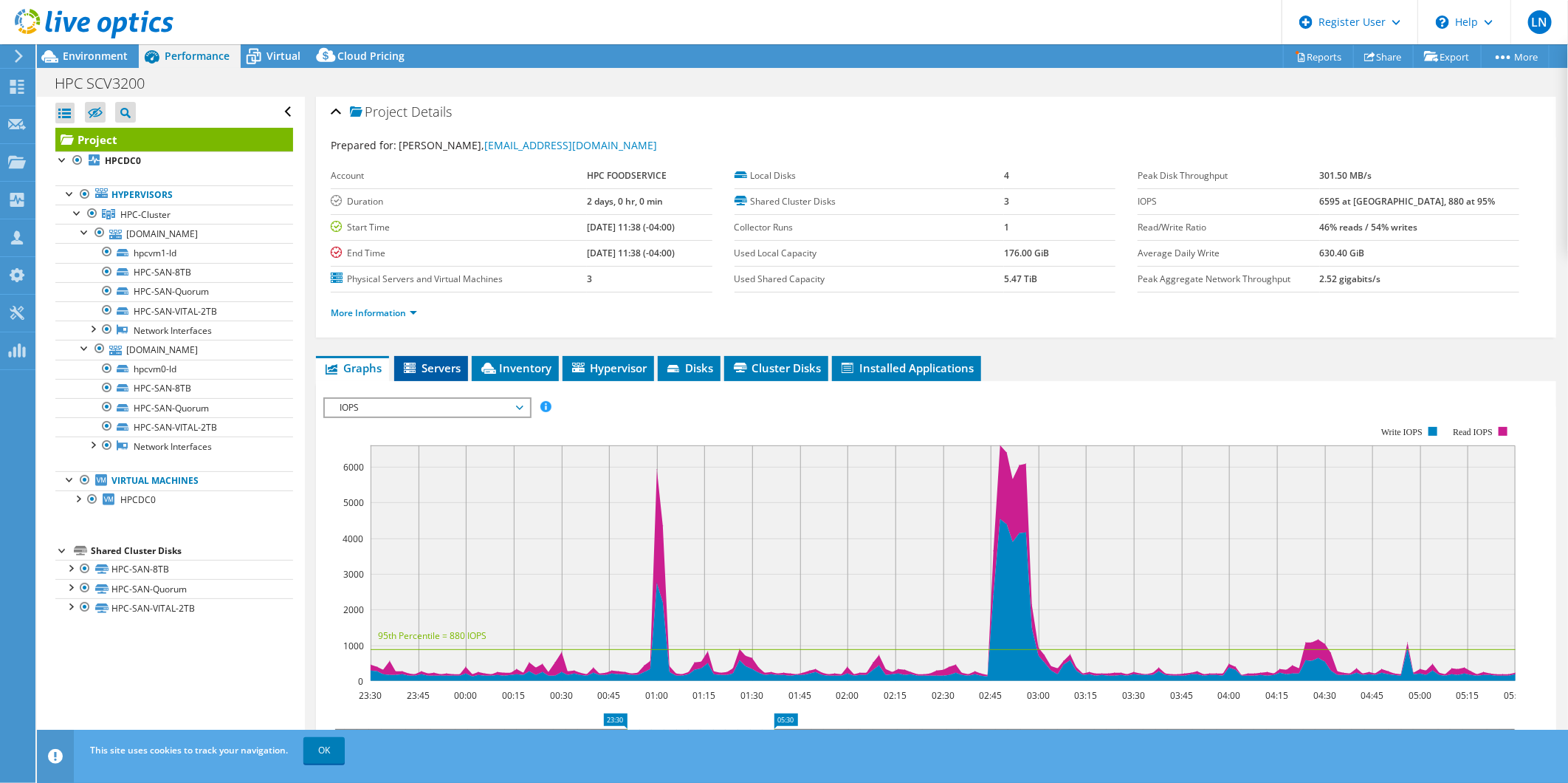
click at [427, 360] on span "Servers" at bounding box center [431, 368] width 59 height 15
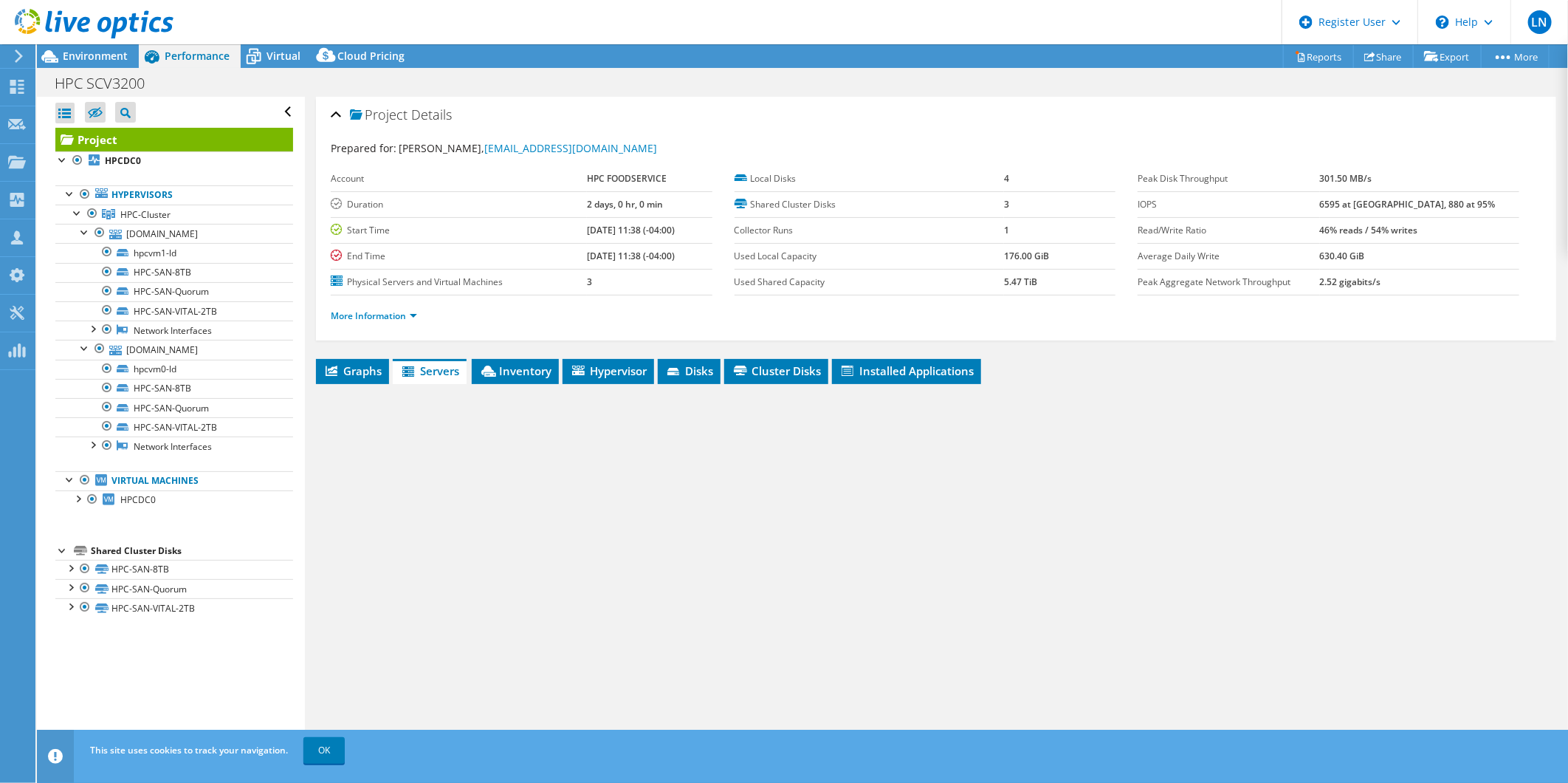
scroll to position [0, 0]
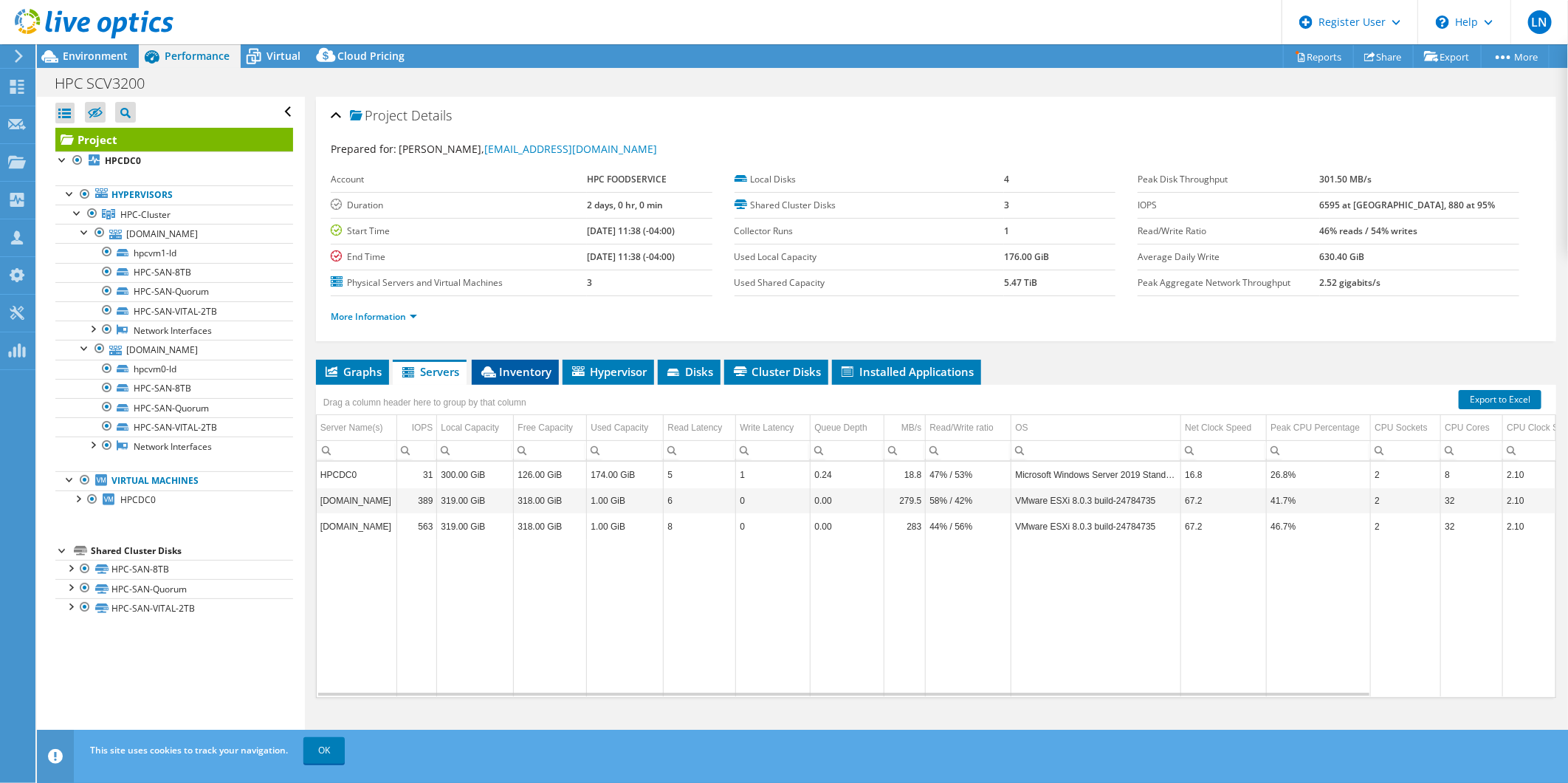
click at [527, 367] on span "Inventory" at bounding box center [516, 372] width 72 height 15
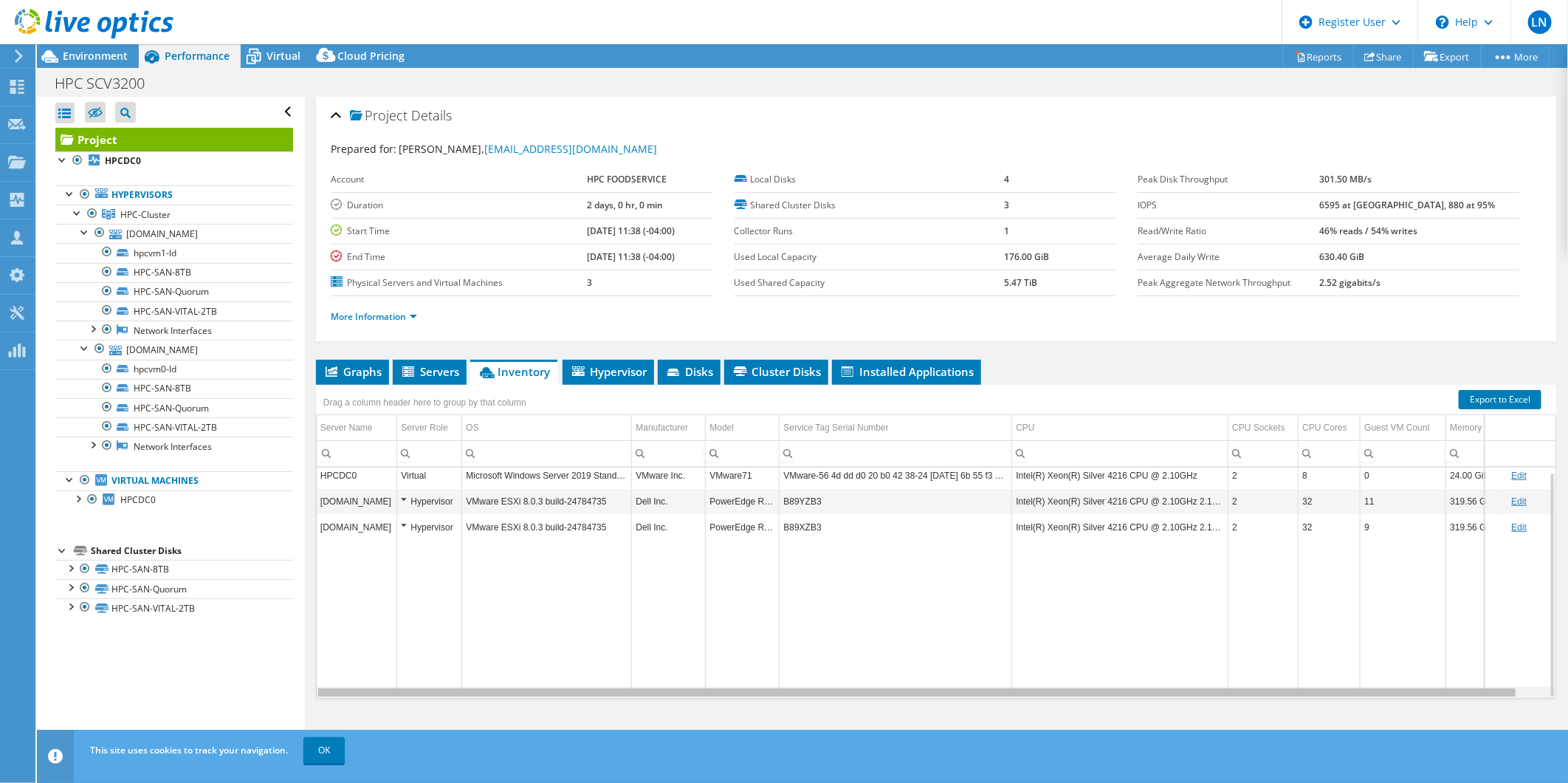
scroll to position [0, 27]
drag, startPoint x: 1006, startPoint y: 690, endPoint x: 1274, endPoint y: 679, distance: 268.2
click at [1268, 684] on body "LN Dell User [PERSON_NAME] [PERSON_NAME][EMAIL_ADDRESS][PERSON_NAME][DOMAIN_NAM…" at bounding box center [784, 392] width 1568 height 783
drag, startPoint x: 1316, startPoint y: 691, endPoint x: 1447, endPoint y: 700, distance: 131.3
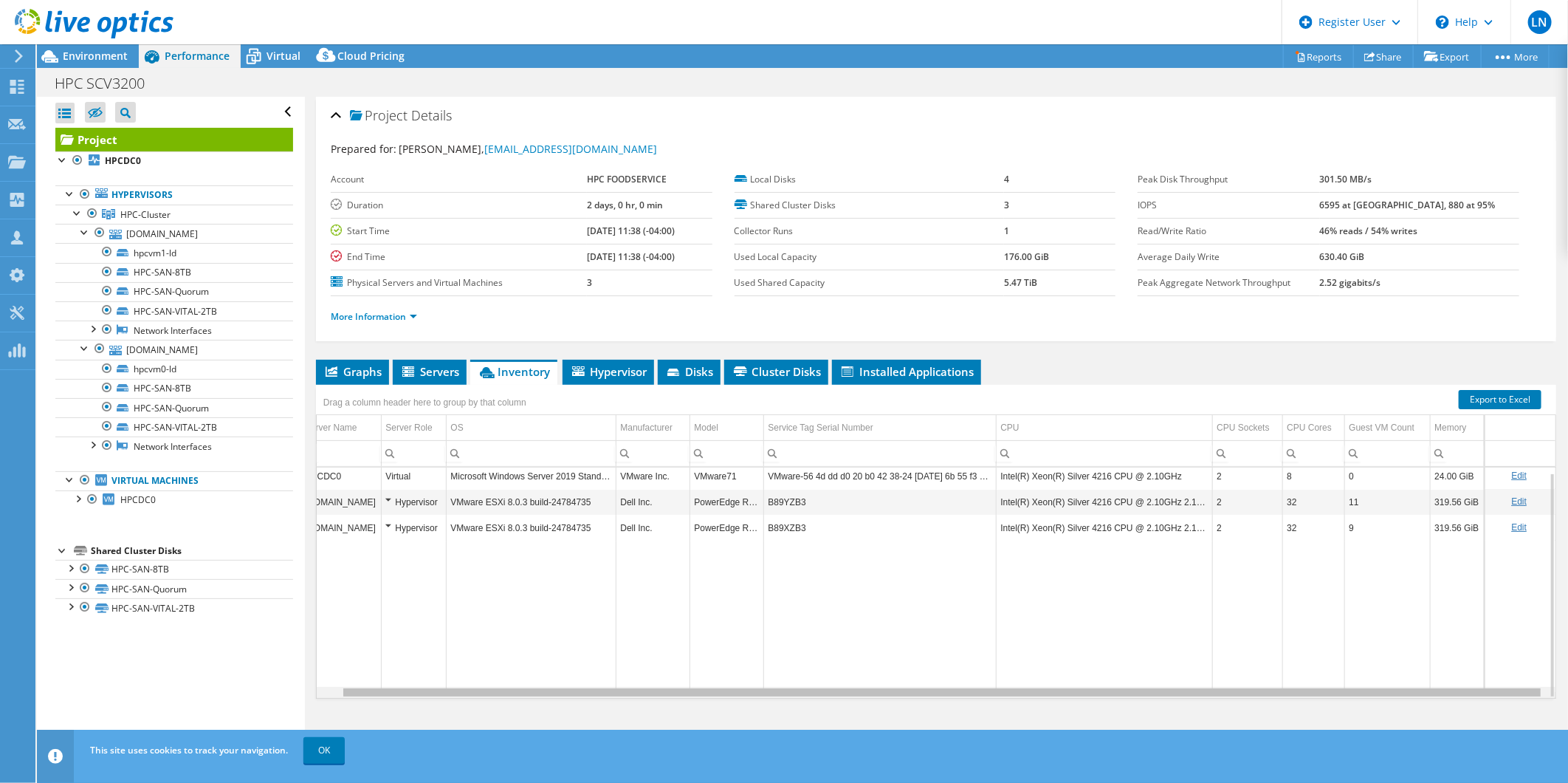
click at [1447, 700] on body "LN Dell User [PERSON_NAME] [PERSON_NAME][EMAIL_ADDRESS][PERSON_NAME][DOMAIN_NAM…" at bounding box center [784, 392] width 1568 height 783
drag, startPoint x: 1461, startPoint y: 692, endPoint x: 762, endPoint y: 467, distance: 734.3
click at [852, 719] on body "LN Dell User [PERSON_NAME] [PERSON_NAME][EMAIL_ADDRESS][PERSON_NAME][DOMAIN_NAM…" at bounding box center [784, 392] width 1568 height 783
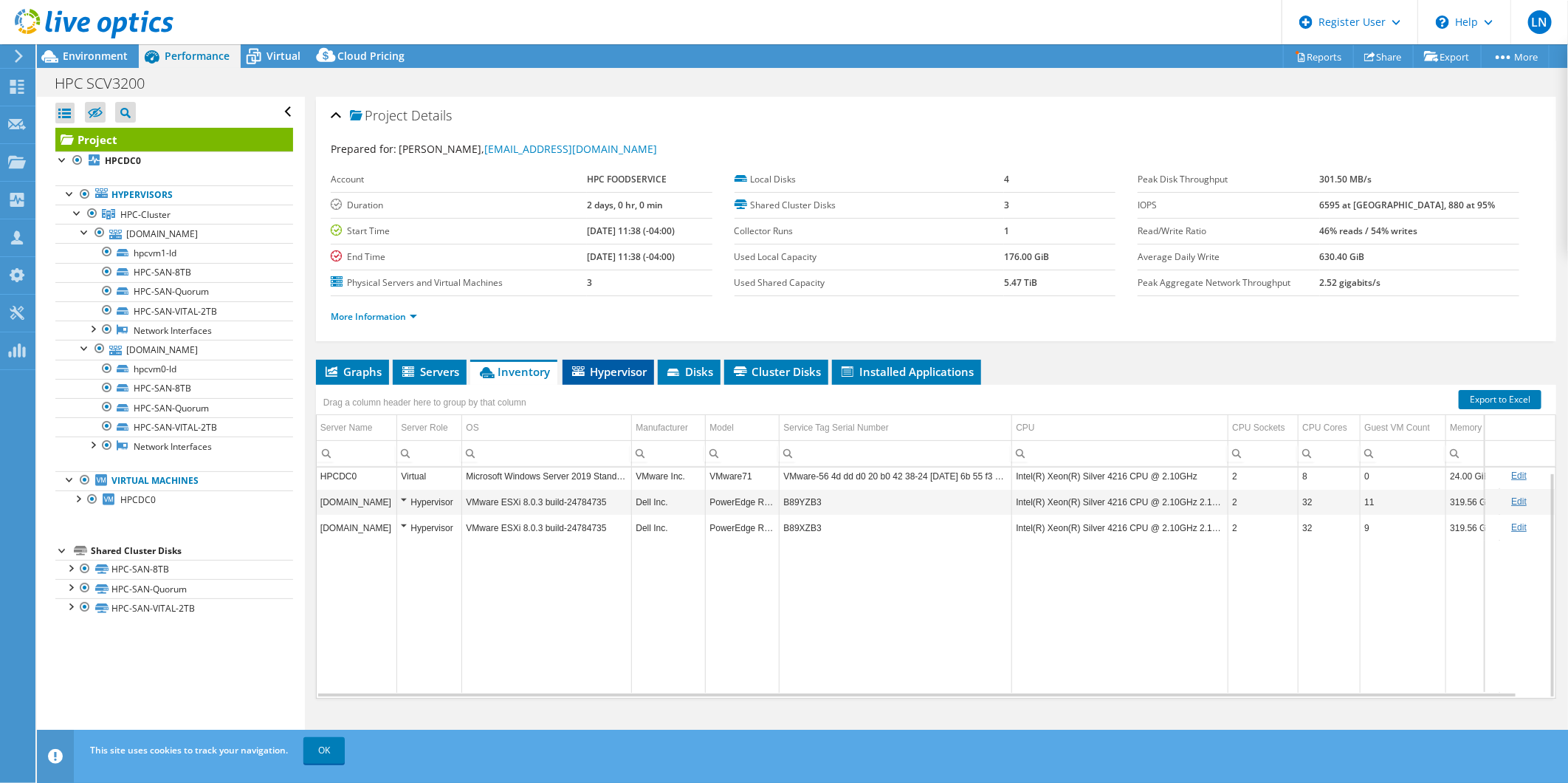
click at [611, 360] on li "Hypervisor" at bounding box center [609, 372] width 92 height 25
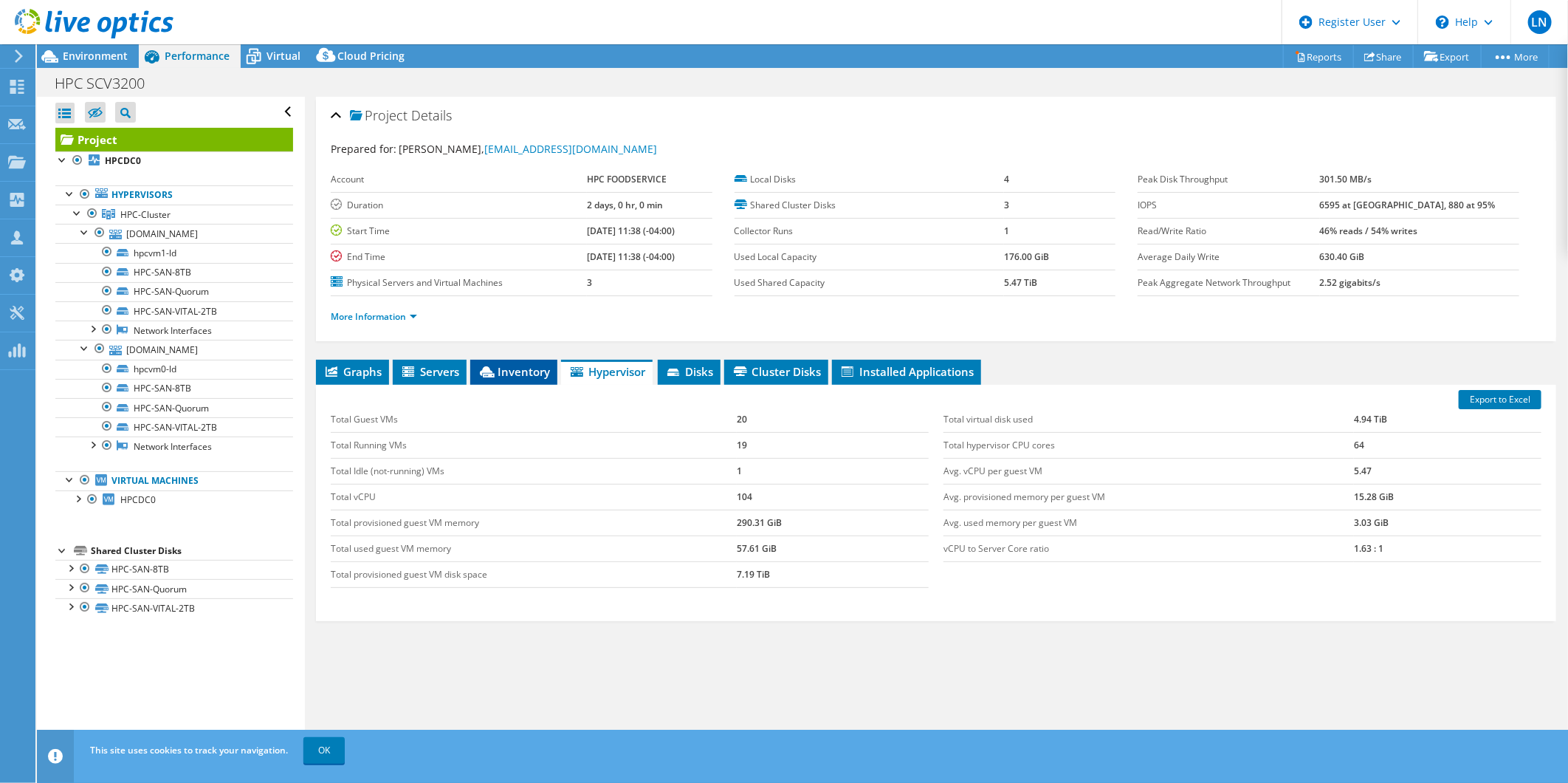
click at [517, 370] on span "Inventory" at bounding box center [514, 372] width 72 height 15
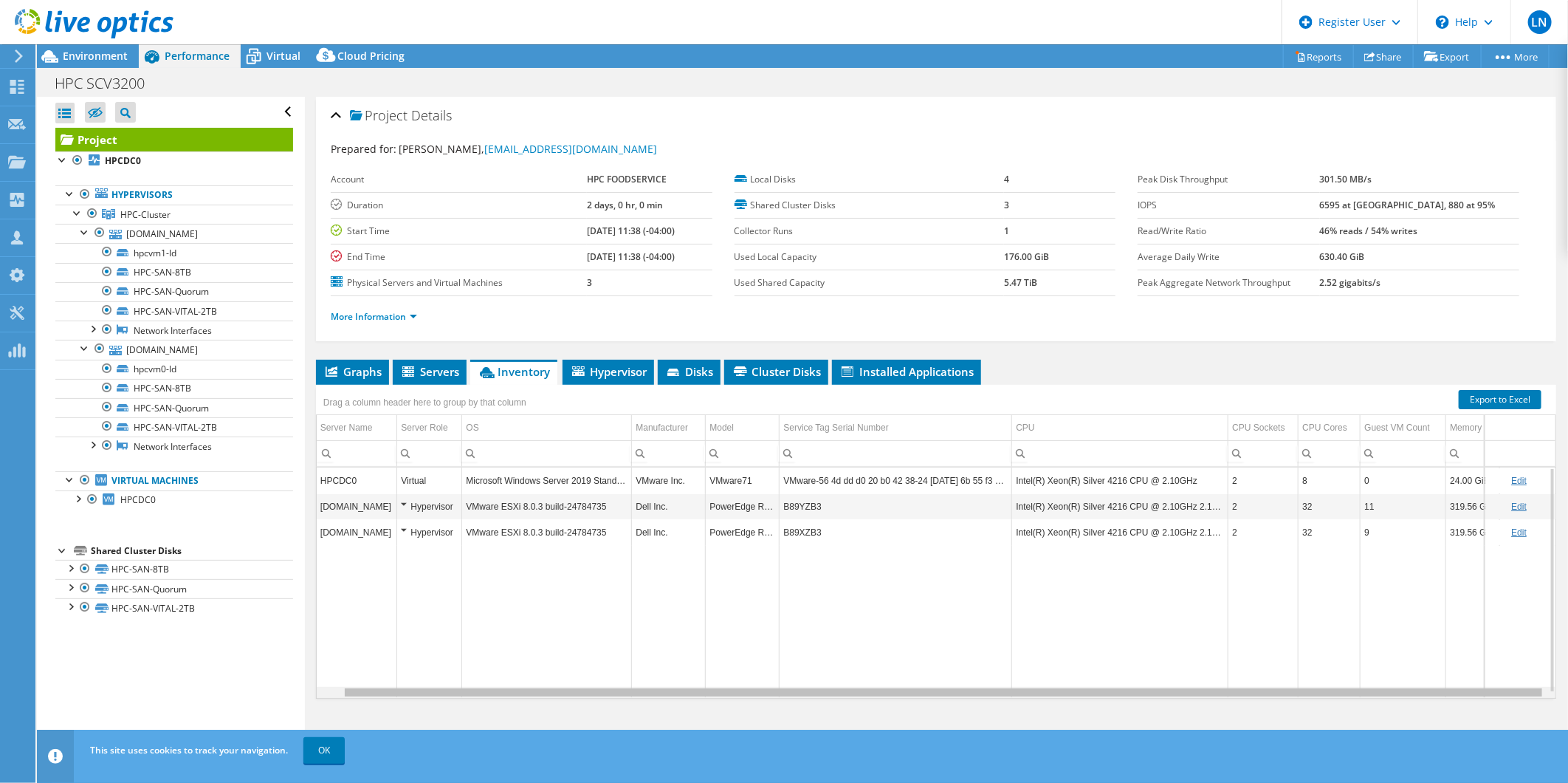
scroll to position [0, 27]
drag, startPoint x: 717, startPoint y: 692, endPoint x: 1117, endPoint y: 692, distance: 400.0
click at [1117, 692] on body "LN Dell User [PERSON_NAME] [PERSON_NAME][EMAIL_ADDRESS][PERSON_NAME][DOMAIN_NAM…" at bounding box center [784, 392] width 1568 height 783
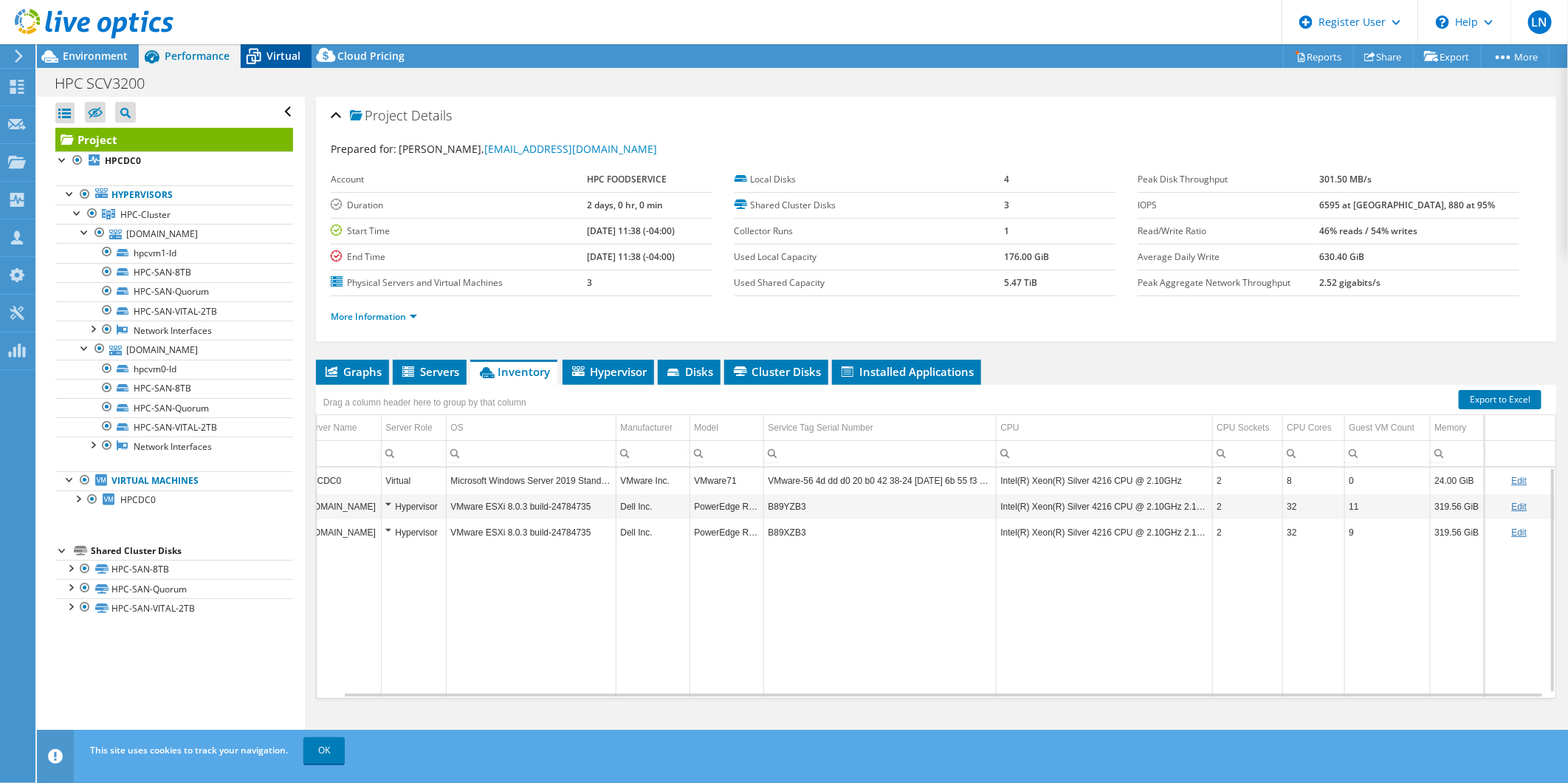
click at [284, 57] on span "Virtual" at bounding box center [283, 56] width 34 height 14
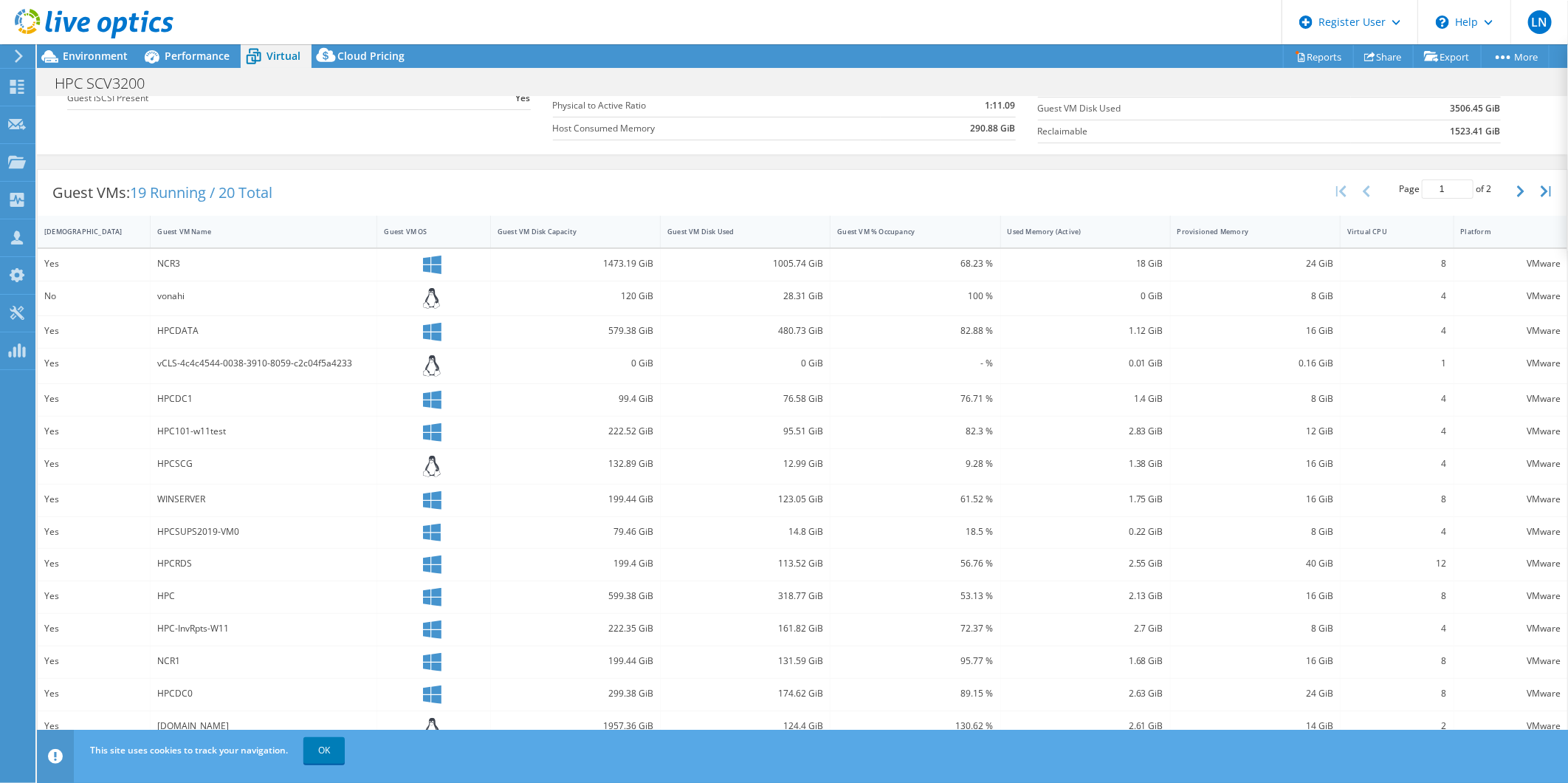
scroll to position [0, 0]
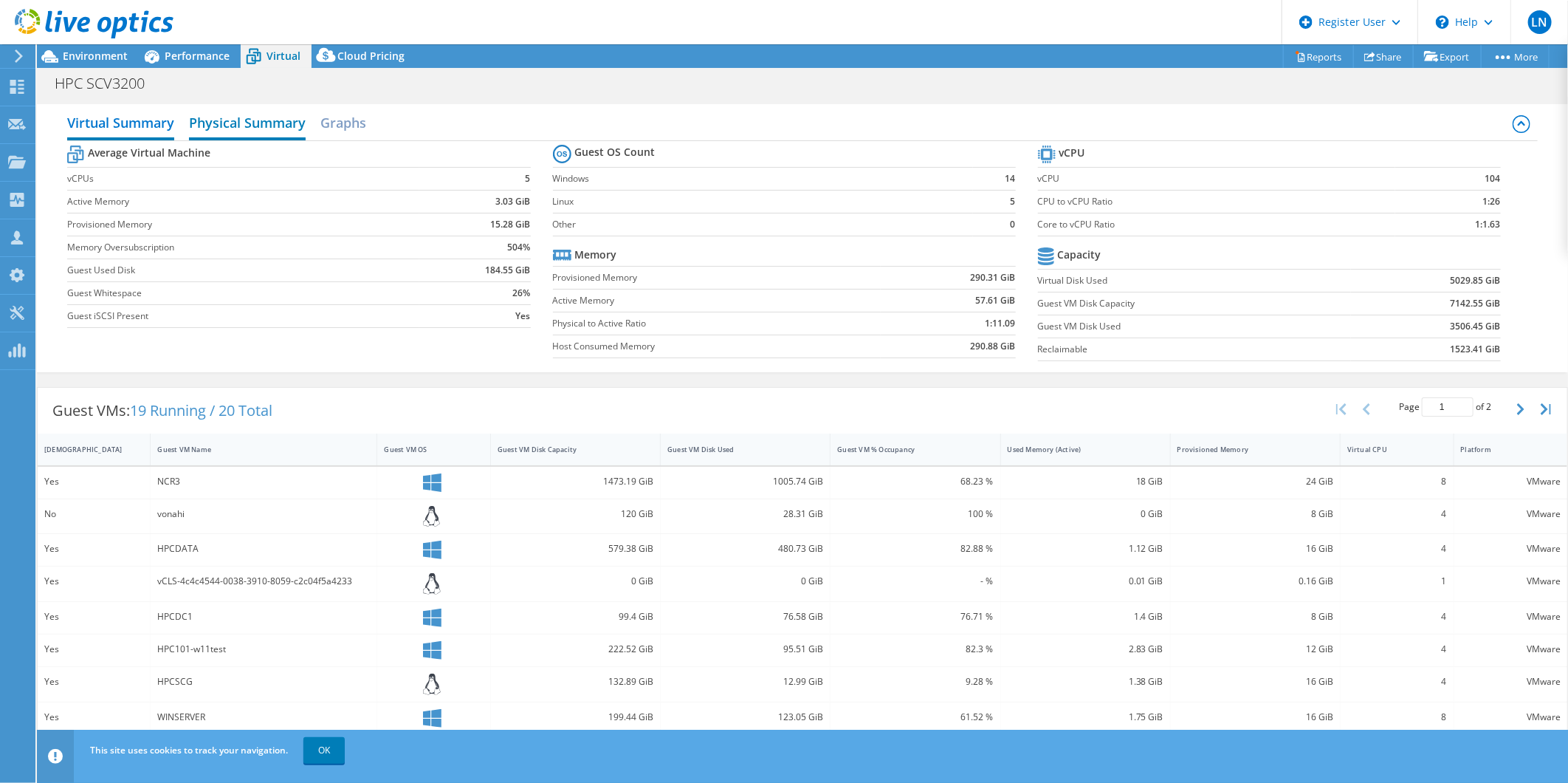
click at [283, 128] on h2 "Physical Summary" at bounding box center [248, 124] width 117 height 33
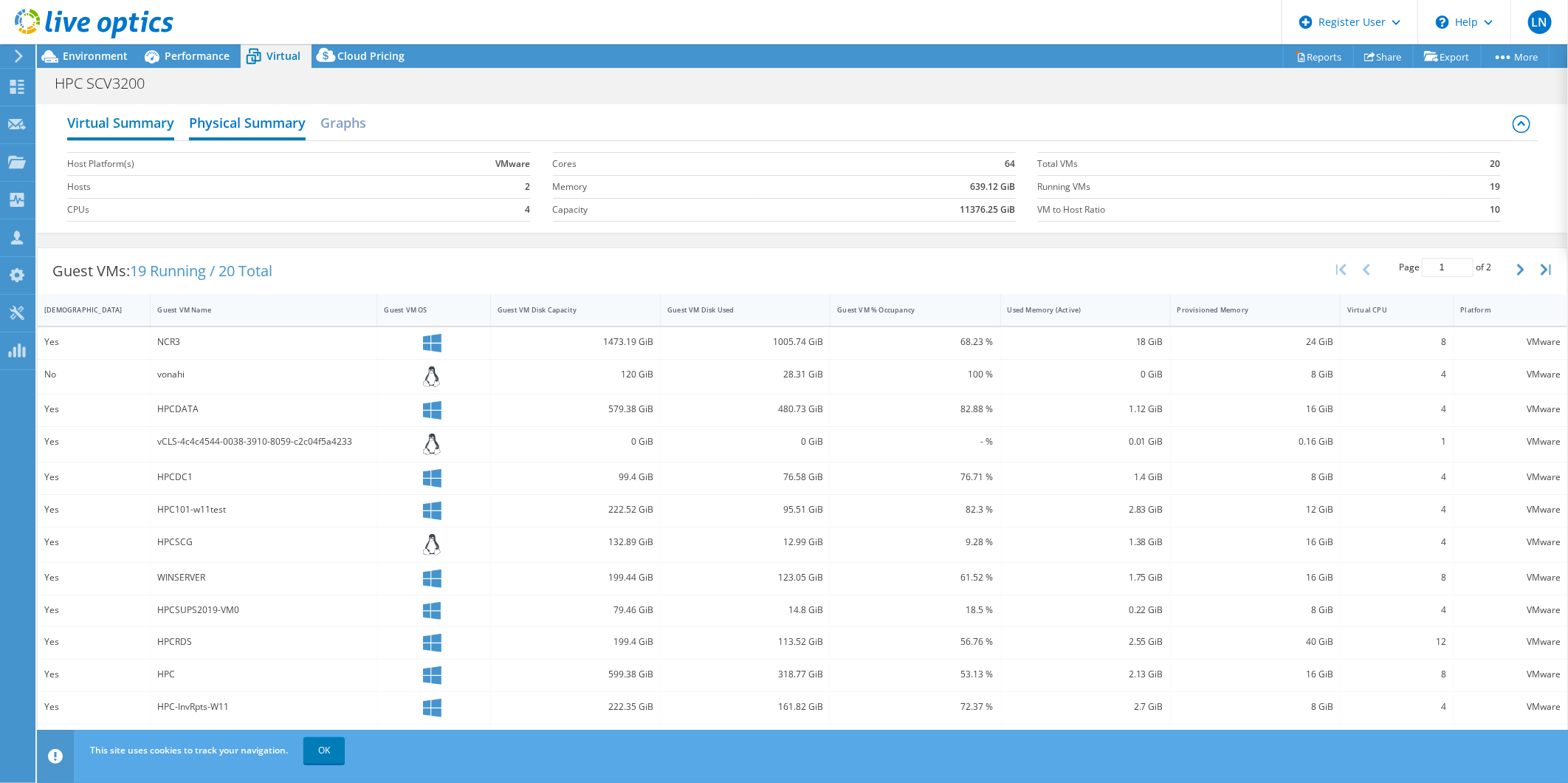
click at [121, 115] on h2 "Virtual Summary" at bounding box center [121, 124] width 107 height 33
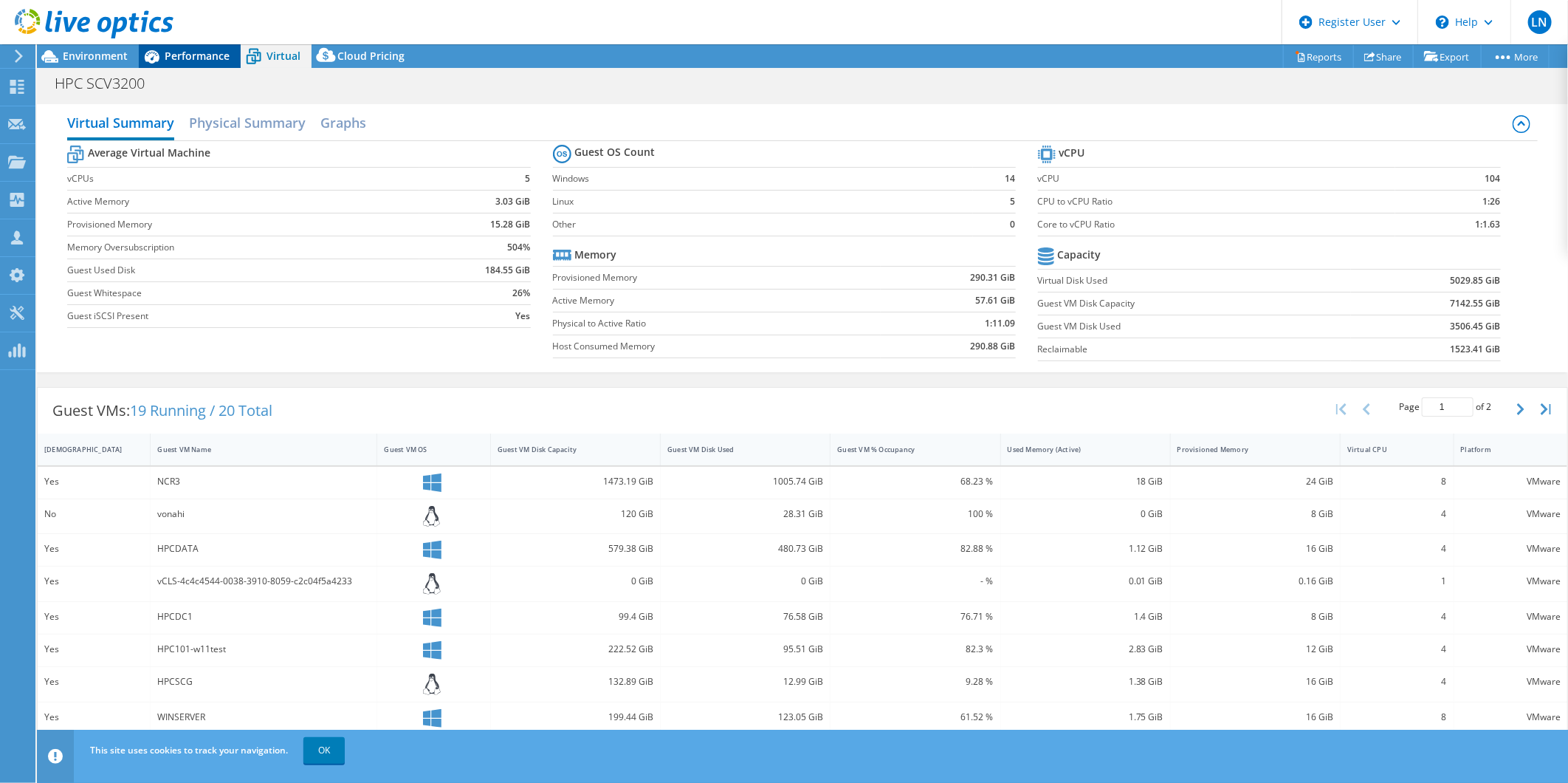
click at [185, 53] on span "Performance" at bounding box center [197, 56] width 65 height 14
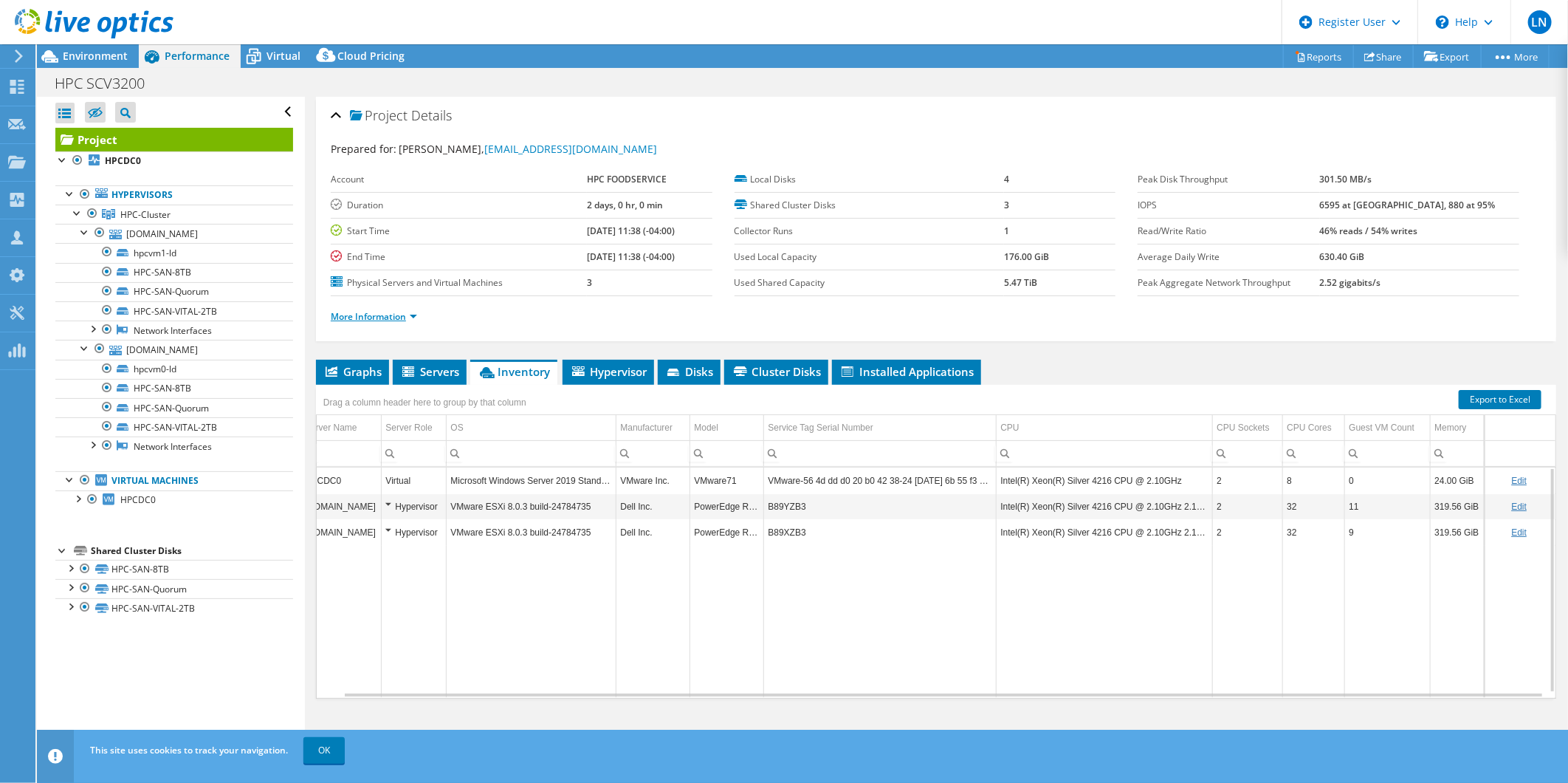
click at [404, 313] on link "More Information" at bounding box center [374, 316] width 87 height 13
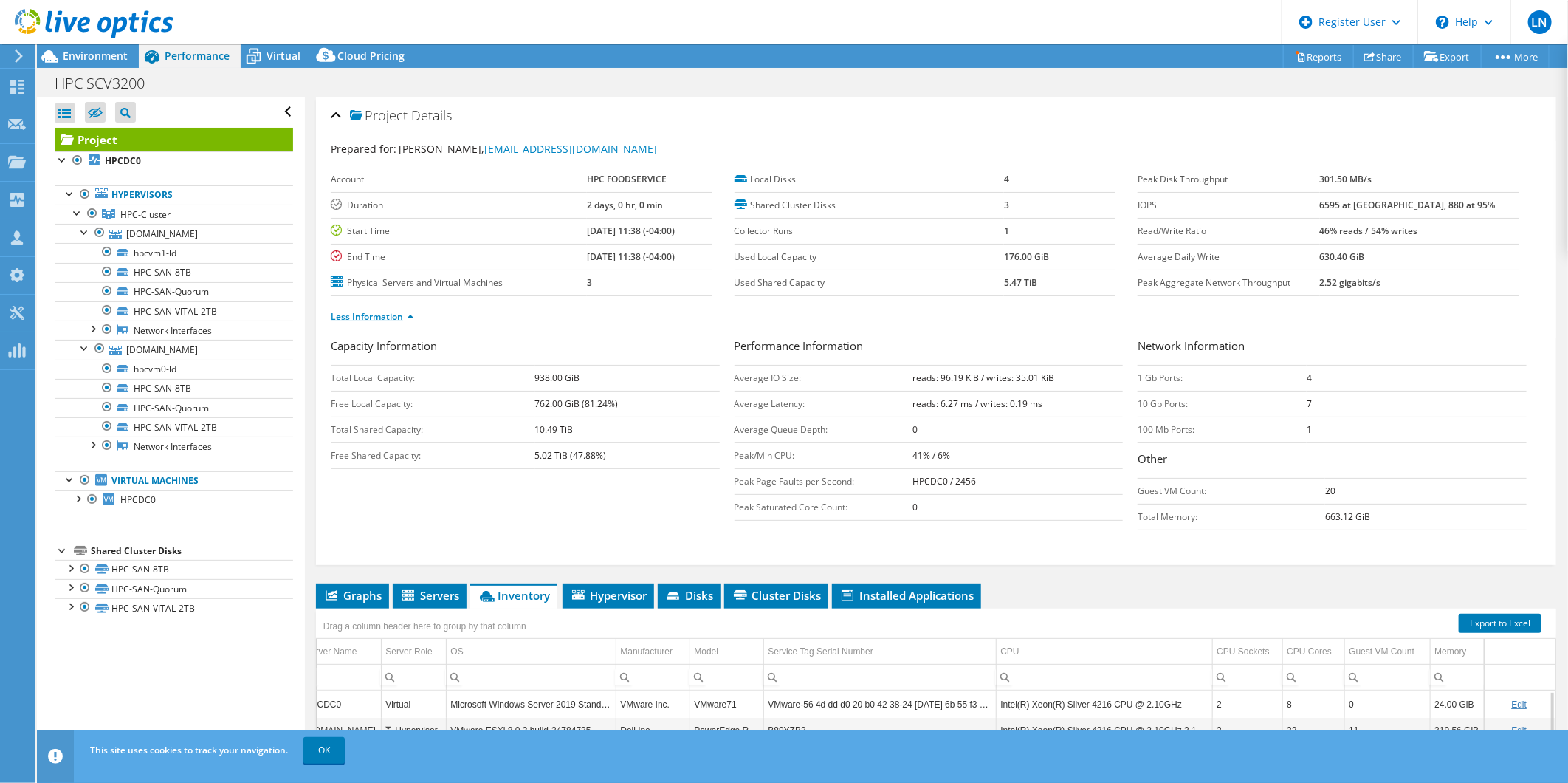
click at [404, 313] on link "Less Information" at bounding box center [372, 316] width 84 height 13
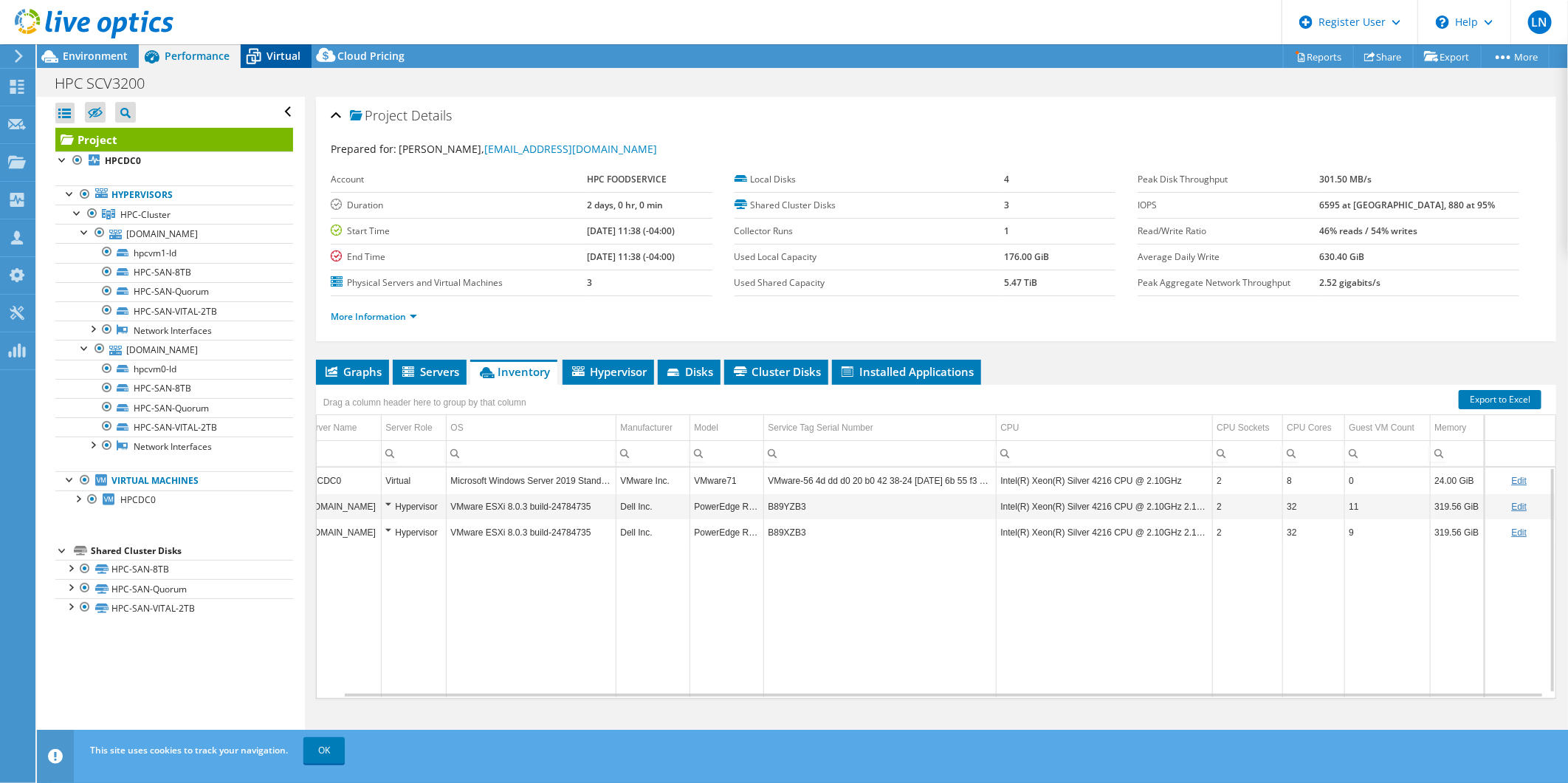
click at [274, 54] on span "Virtual" at bounding box center [283, 56] width 34 height 14
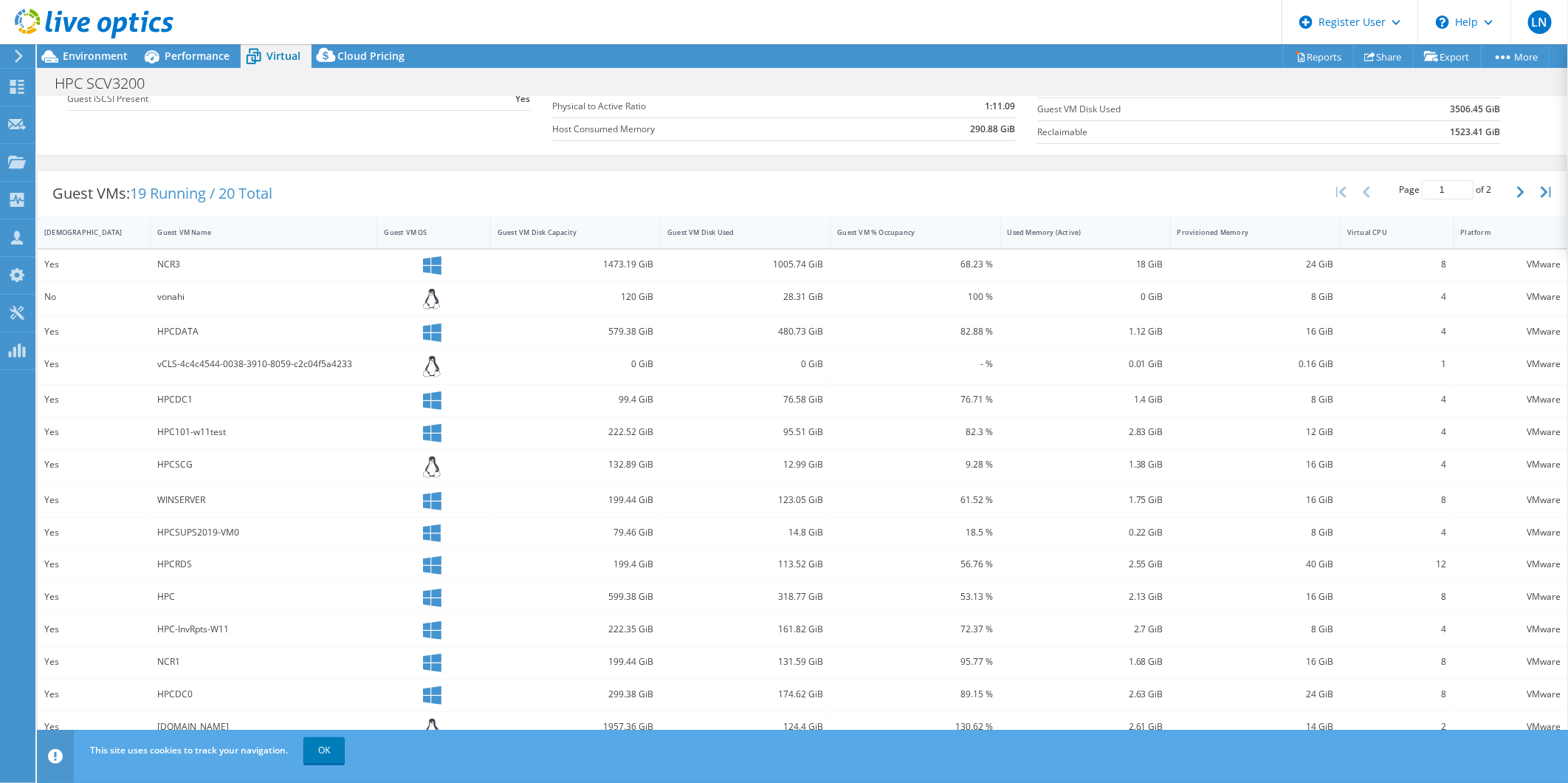
scroll to position [218, 0]
click at [247, 359] on div "vCLS-4c4c4544-0038-3910-8059-c2c04f5a4233" at bounding box center [263, 363] width 212 height 16
click at [328, 752] on link "OK" at bounding box center [324, 750] width 41 height 27
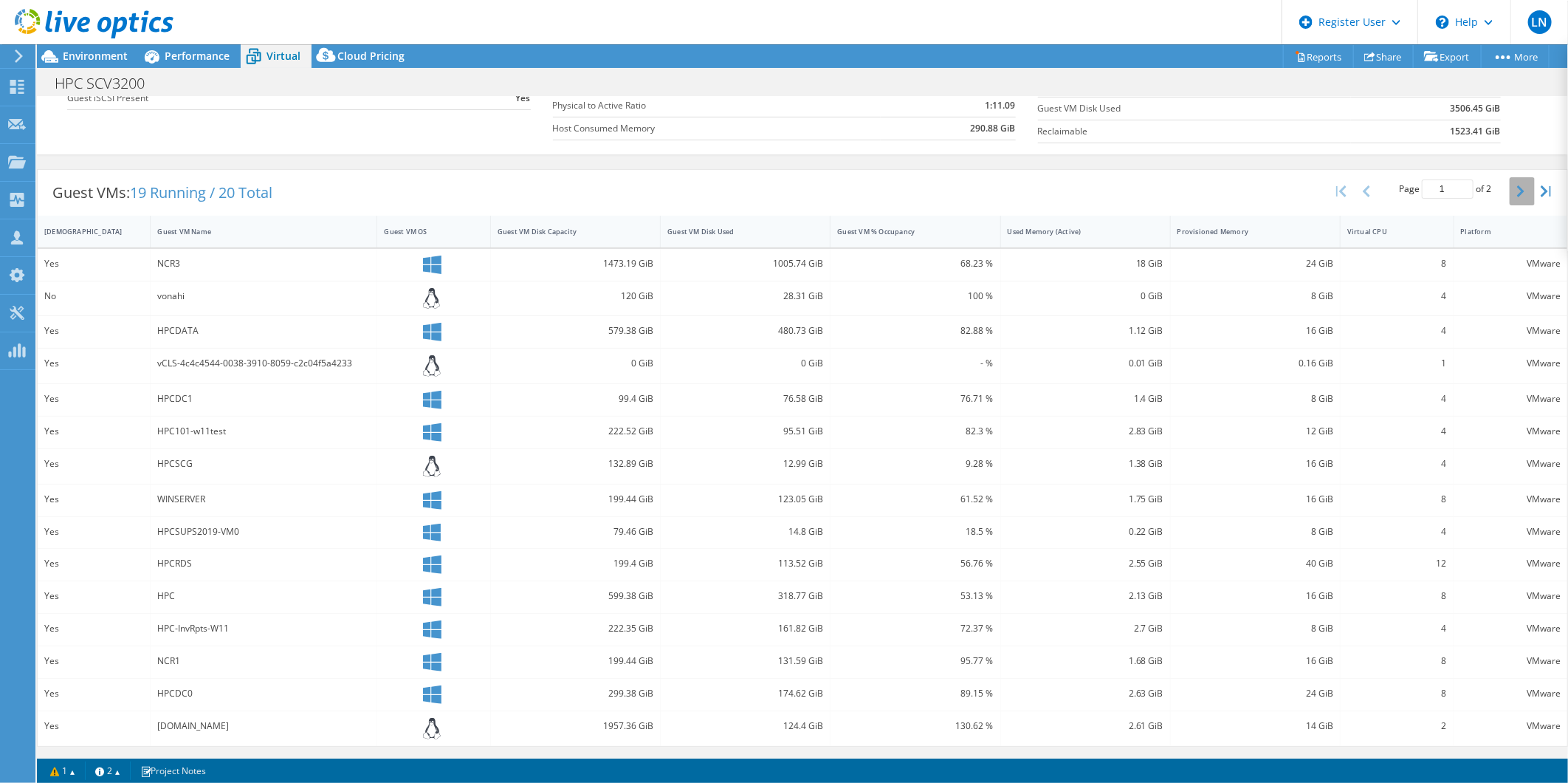
click at [1517, 194] on icon "button" at bounding box center [1521, 192] width 7 height 12
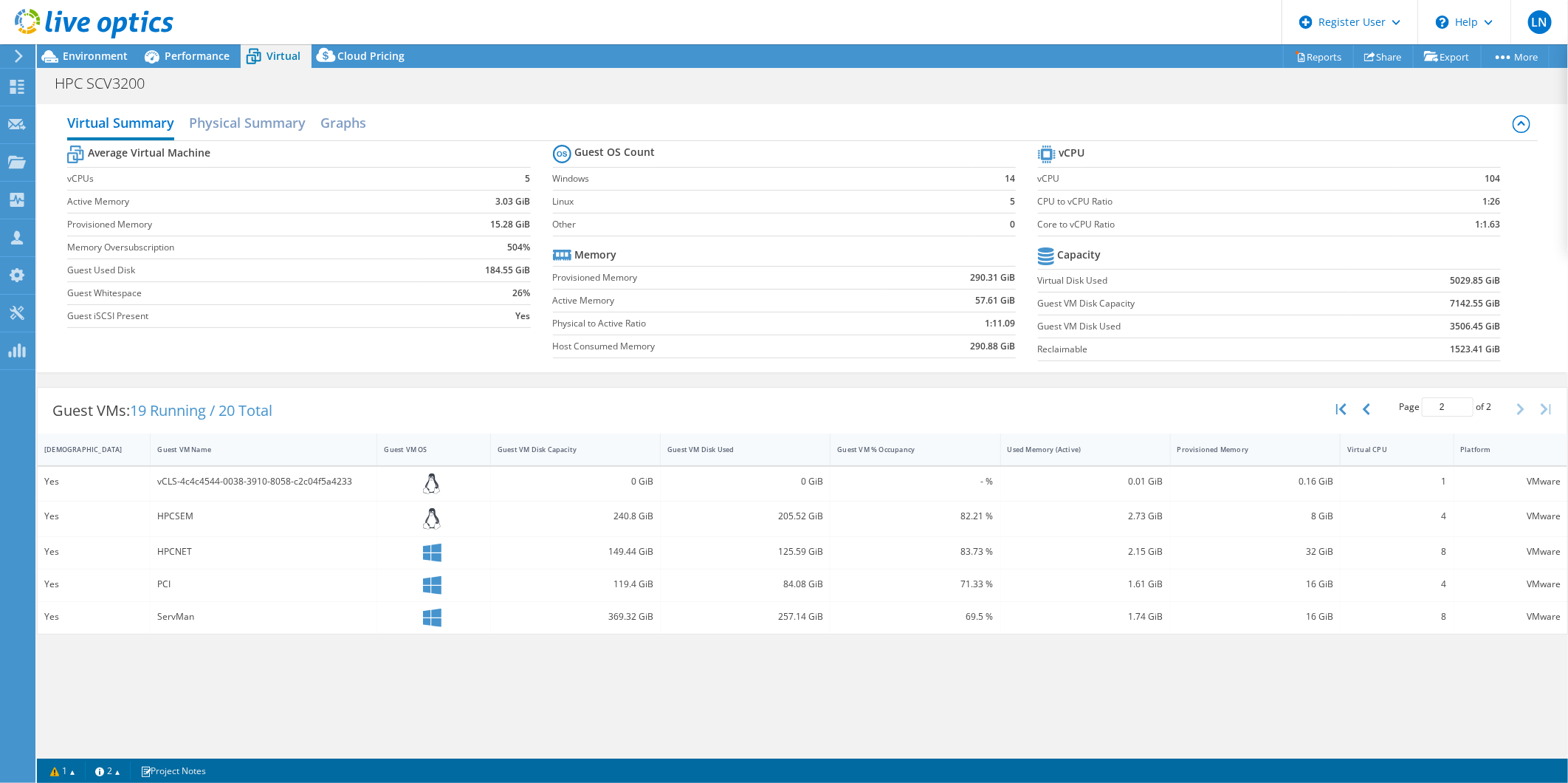
scroll to position [0, 0]
click at [400, 452] on div "Guest VM OS" at bounding box center [425, 449] width 81 height 10
type input "1"
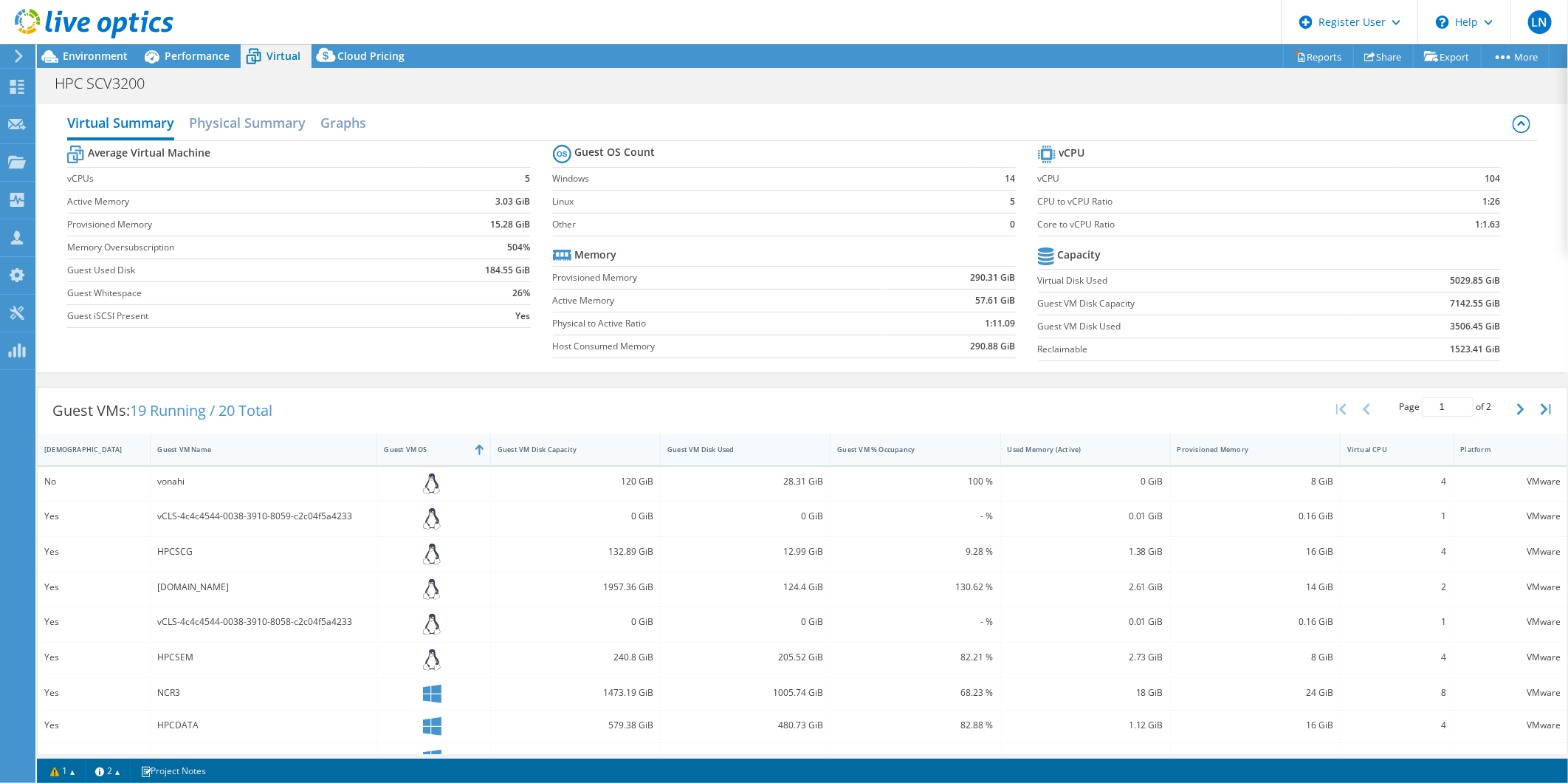
click at [751, 452] on div "Guest VM Disk Used" at bounding box center [736, 449] width 138 height 10
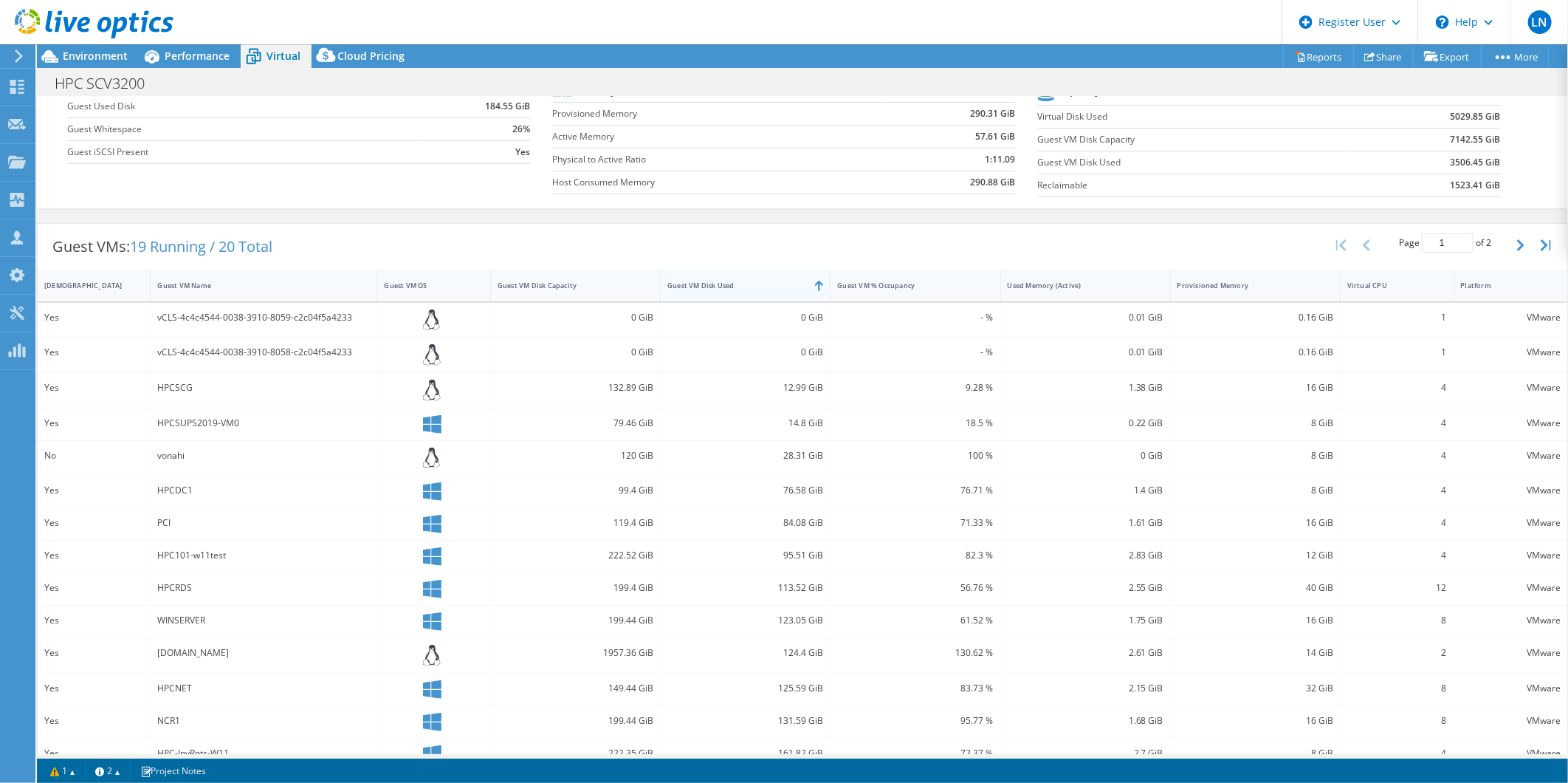
click at [707, 281] on div "Guest VM Disk Used" at bounding box center [736, 285] width 138 height 10
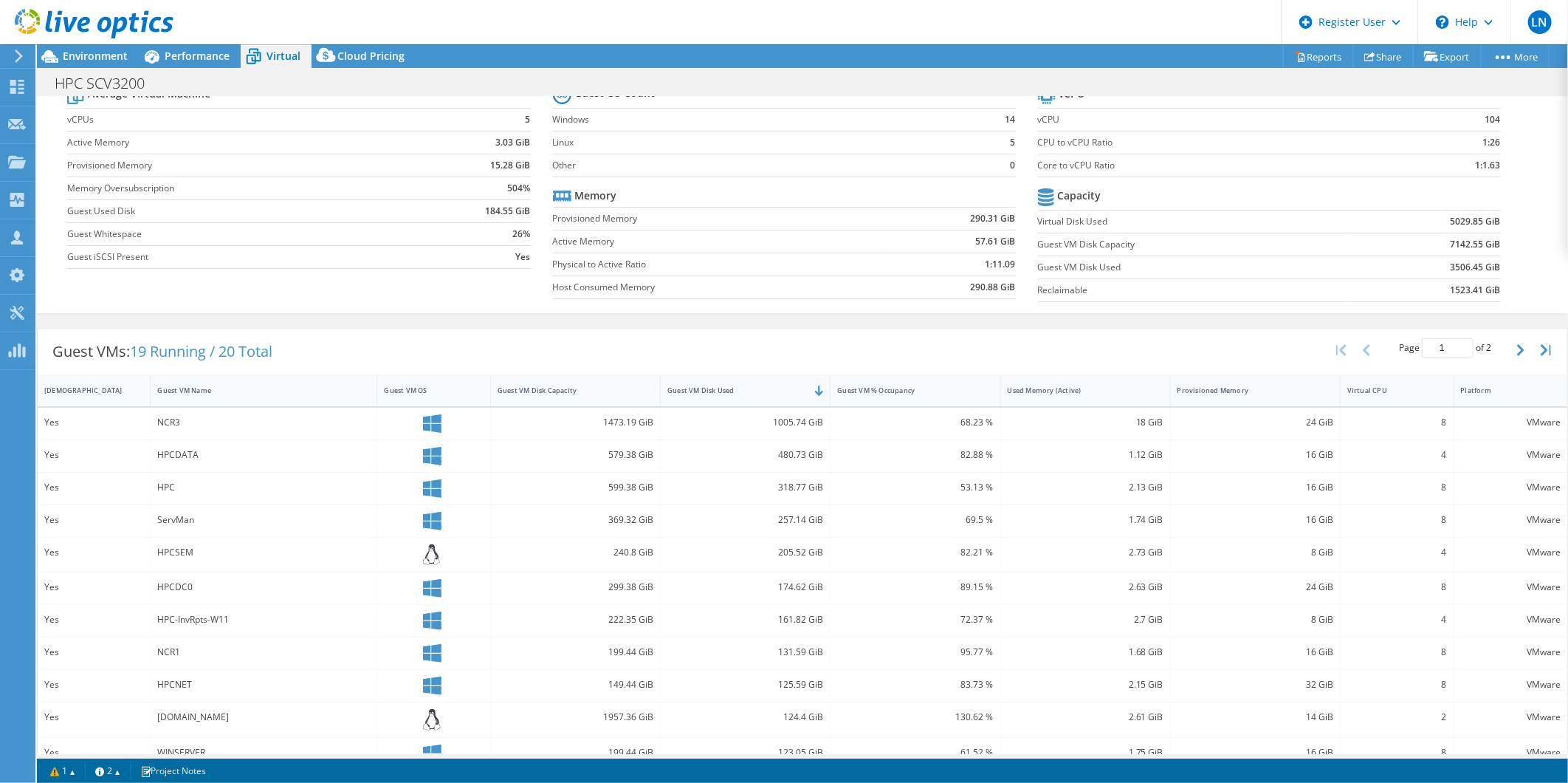
scroll to position [0, 0]
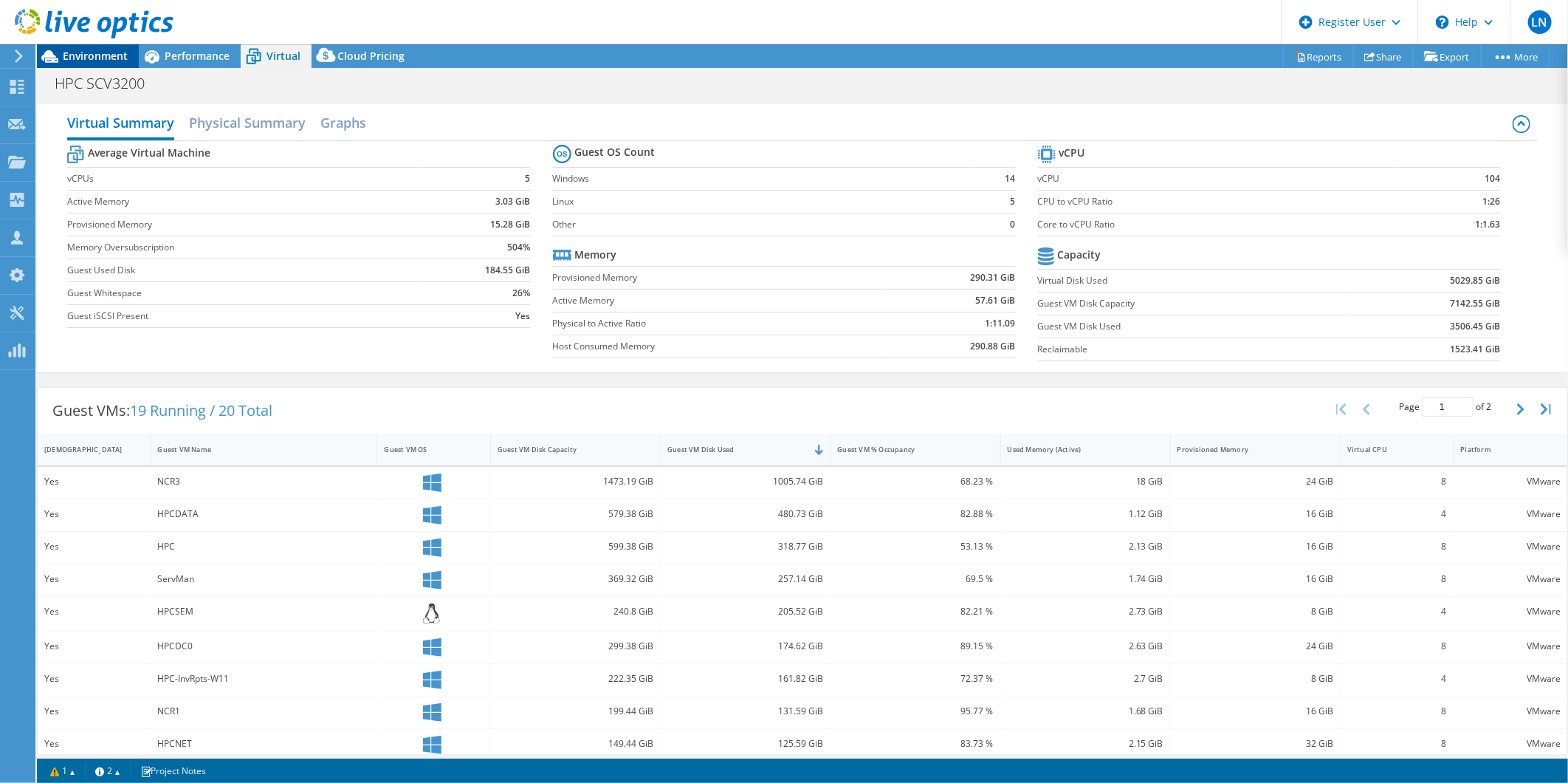
click at [87, 54] on span "Environment" at bounding box center [95, 56] width 65 height 14
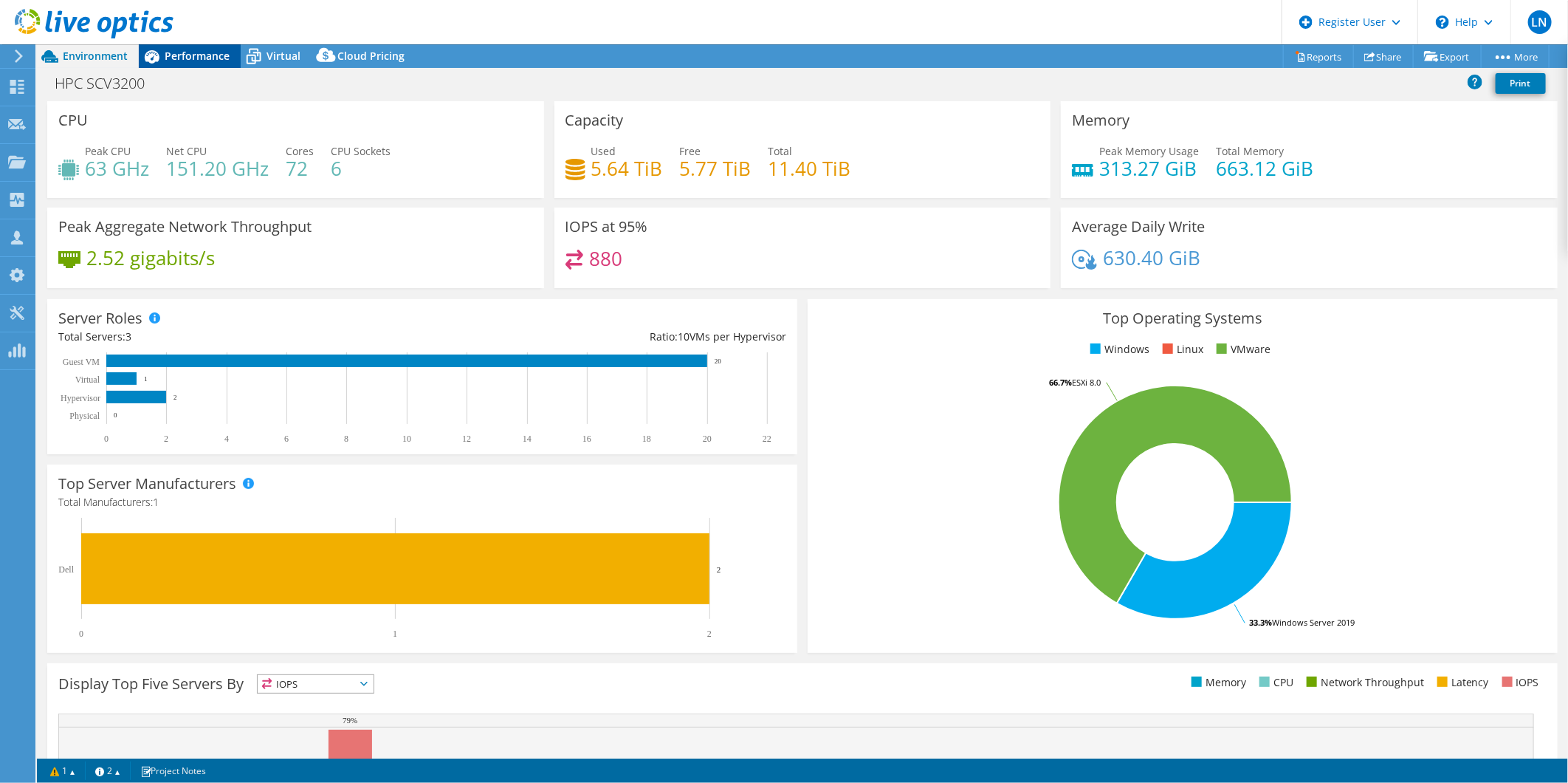
click at [193, 52] on span "Performance" at bounding box center [197, 56] width 65 height 14
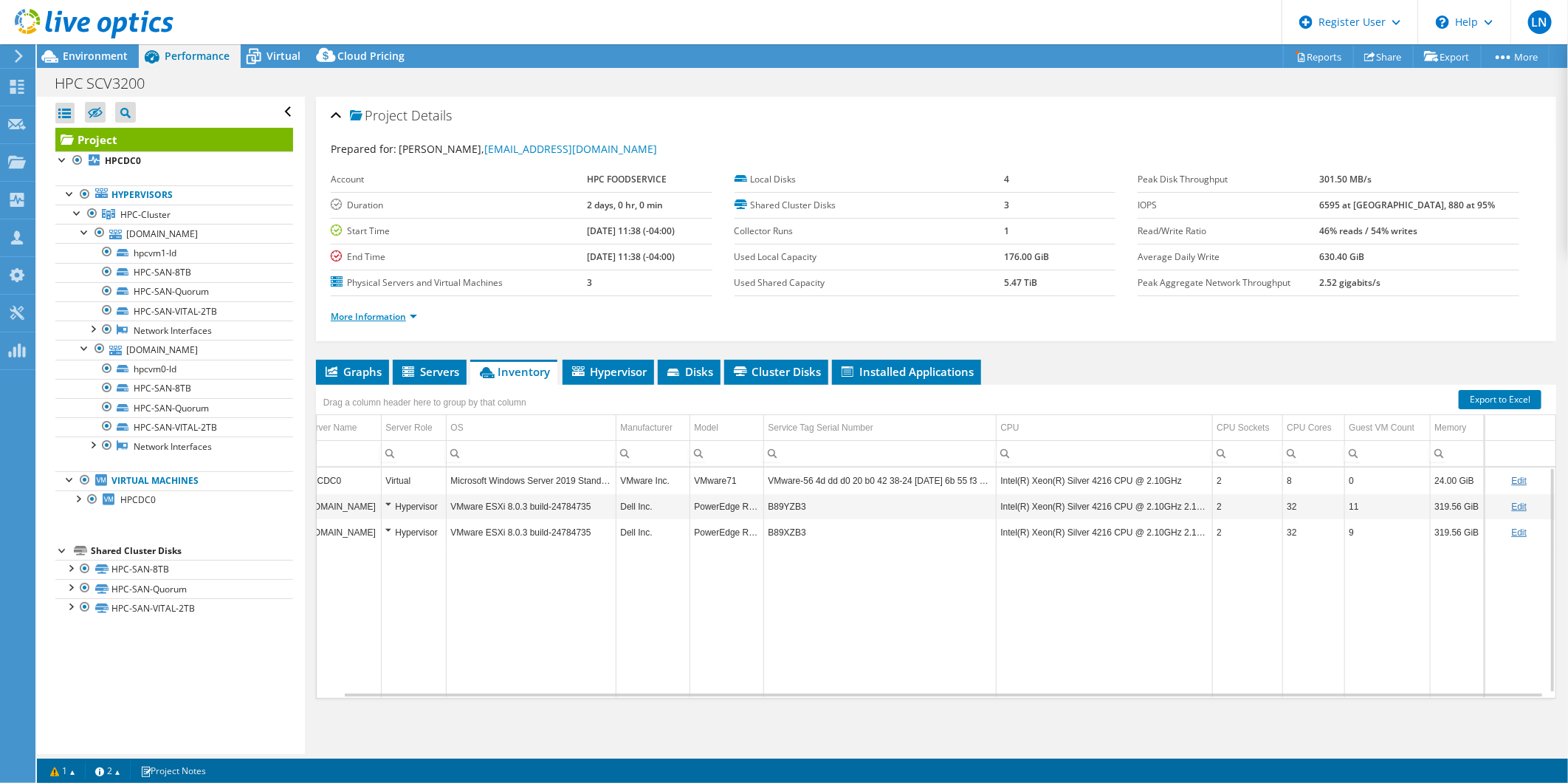
click at [366, 316] on link "More Information" at bounding box center [374, 316] width 87 height 13
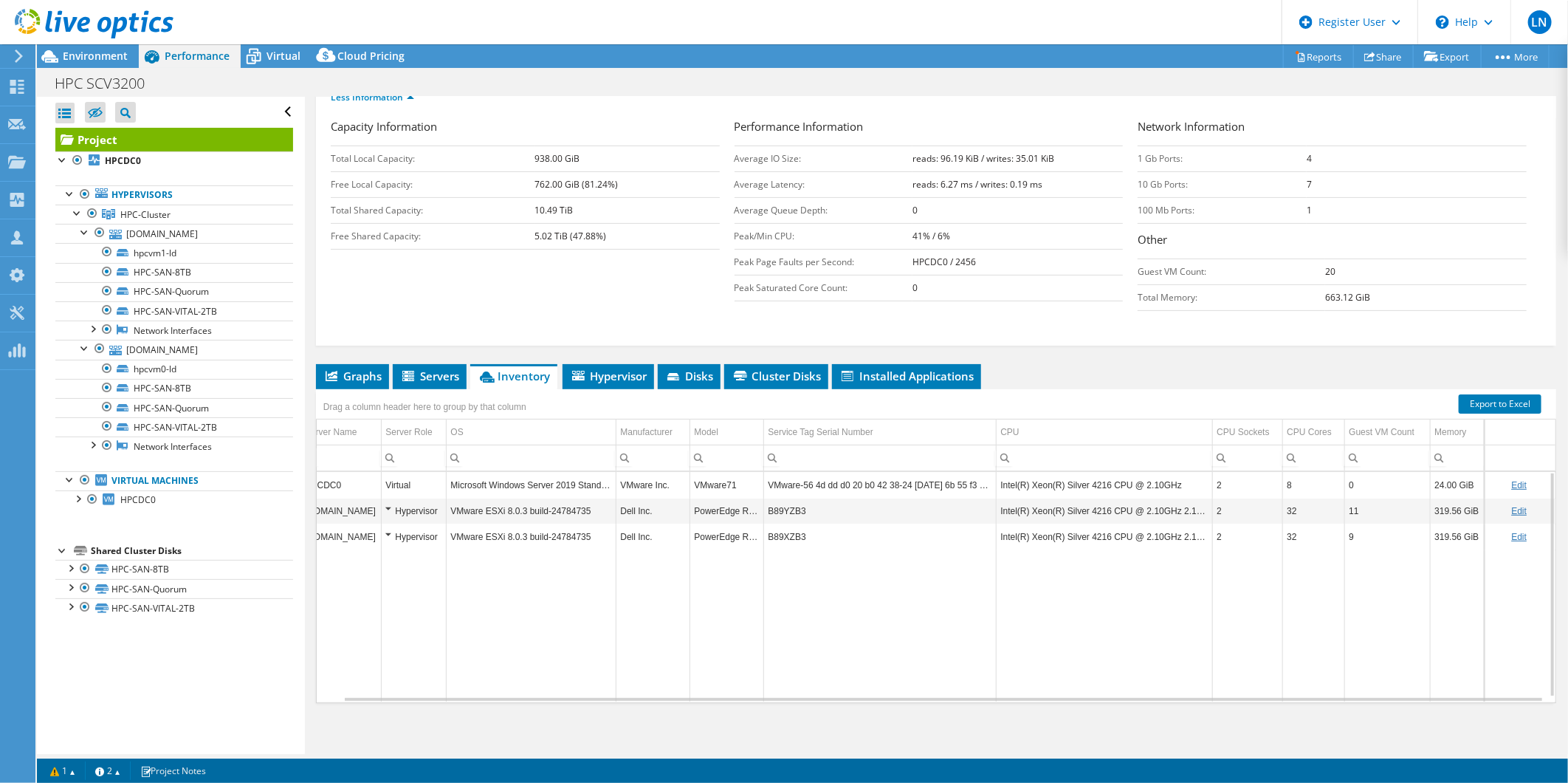
scroll to position [223, 0]
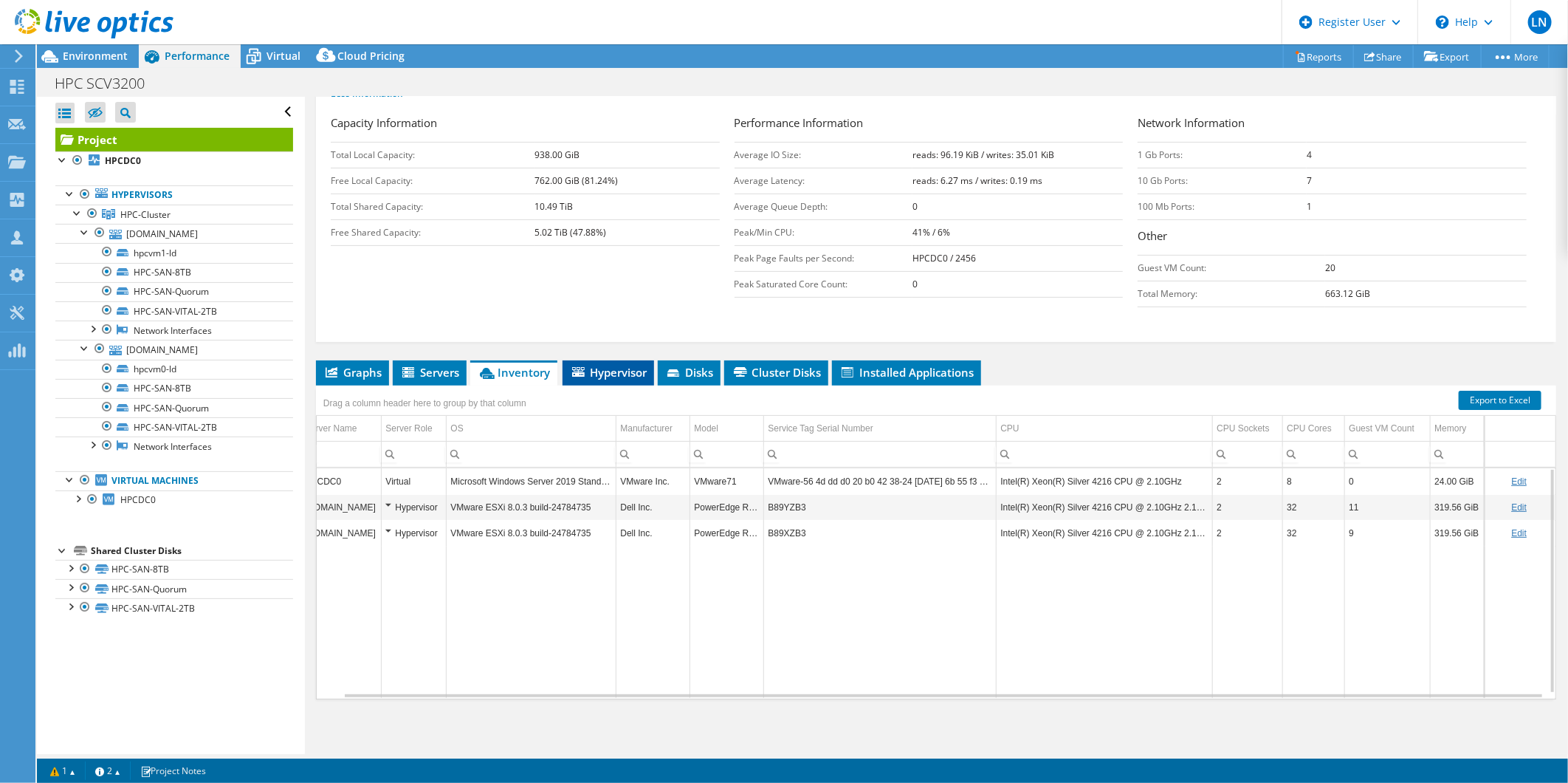
click at [630, 372] on span "Hypervisor" at bounding box center [609, 372] width 77 height 15
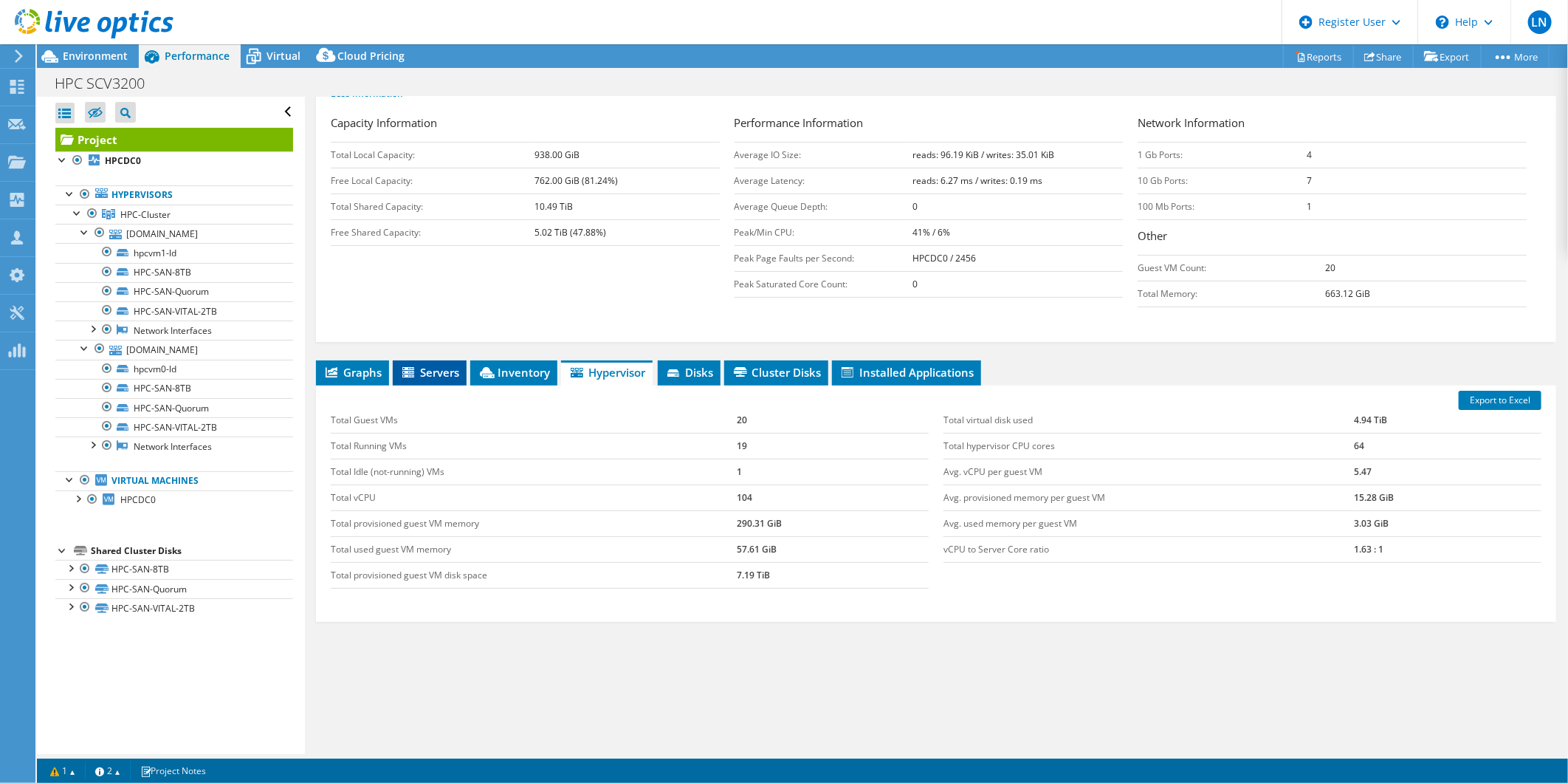
click at [436, 368] on span "Servers" at bounding box center [430, 372] width 59 height 15
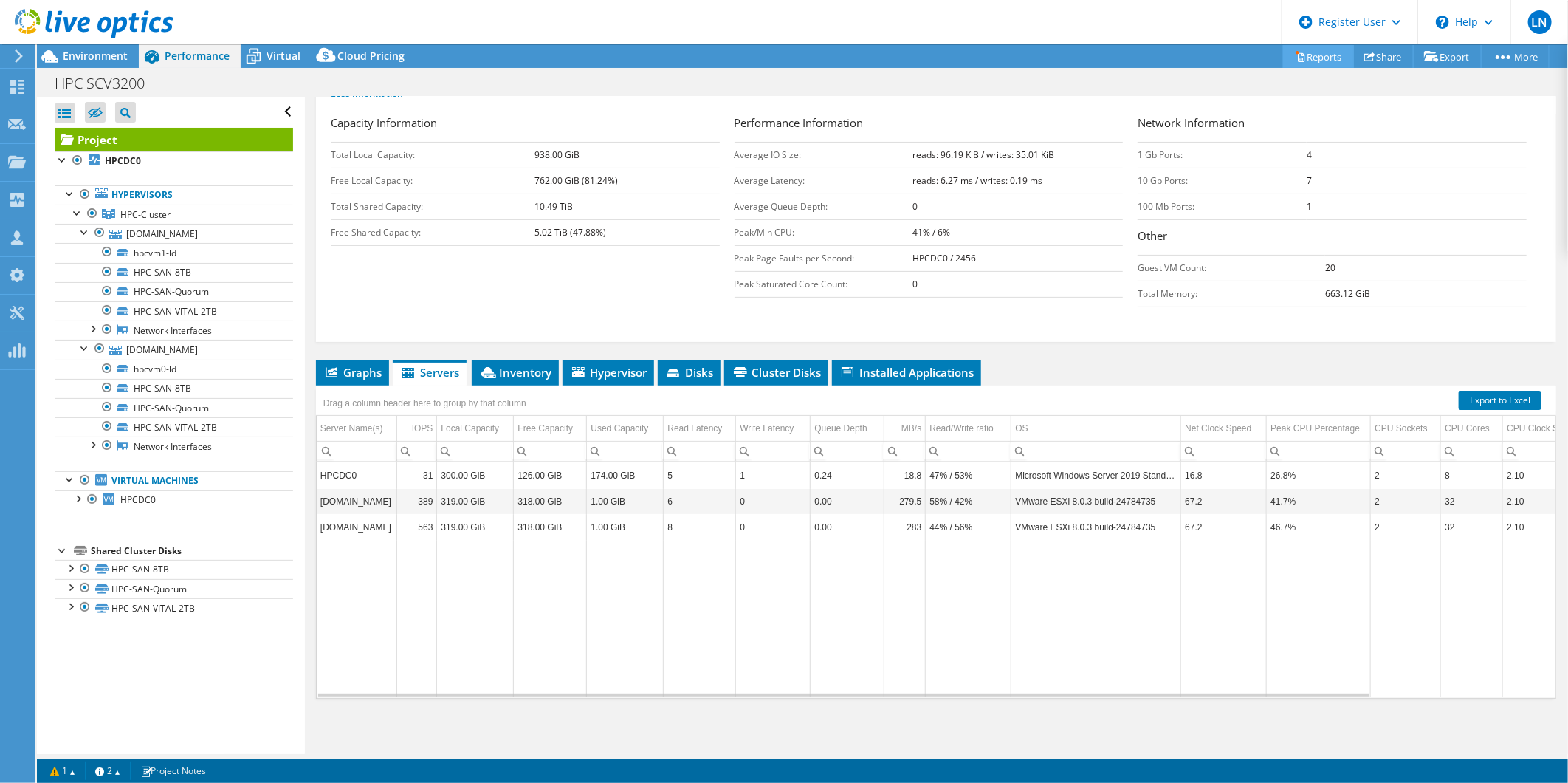
click at [1312, 54] on link "Reports" at bounding box center [1319, 56] width 71 height 23
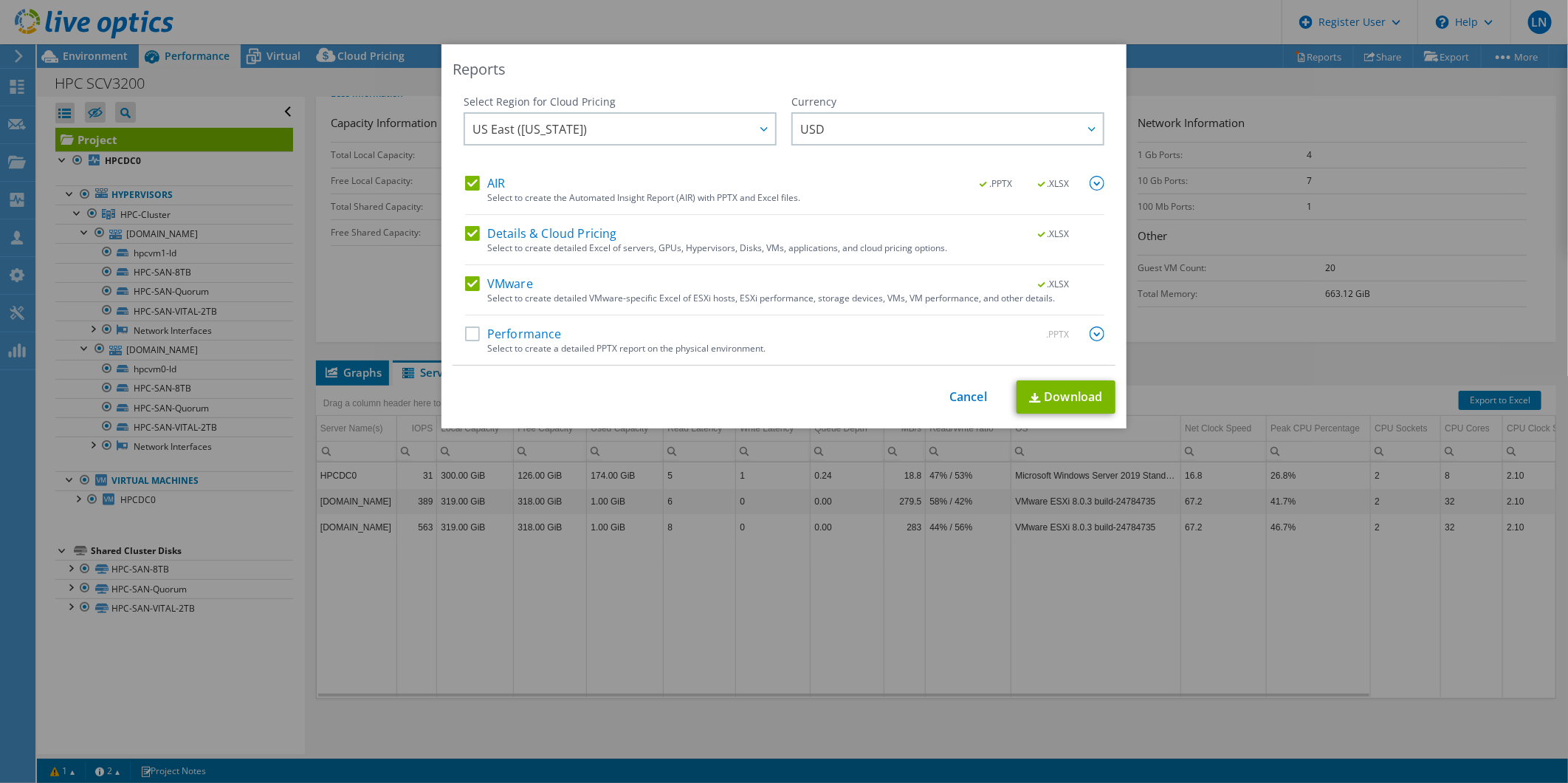
click at [465, 335] on label "Performance" at bounding box center [513, 334] width 97 height 15
click at [0, 0] on input "Performance" at bounding box center [0, 0] width 0 height 0
click at [328, 320] on div "Reports Select Region for Cloud Pricing Asia Pacific ([GEOGRAPHIC_DATA]) [GEOGR…" at bounding box center [784, 392] width 1568 height 694
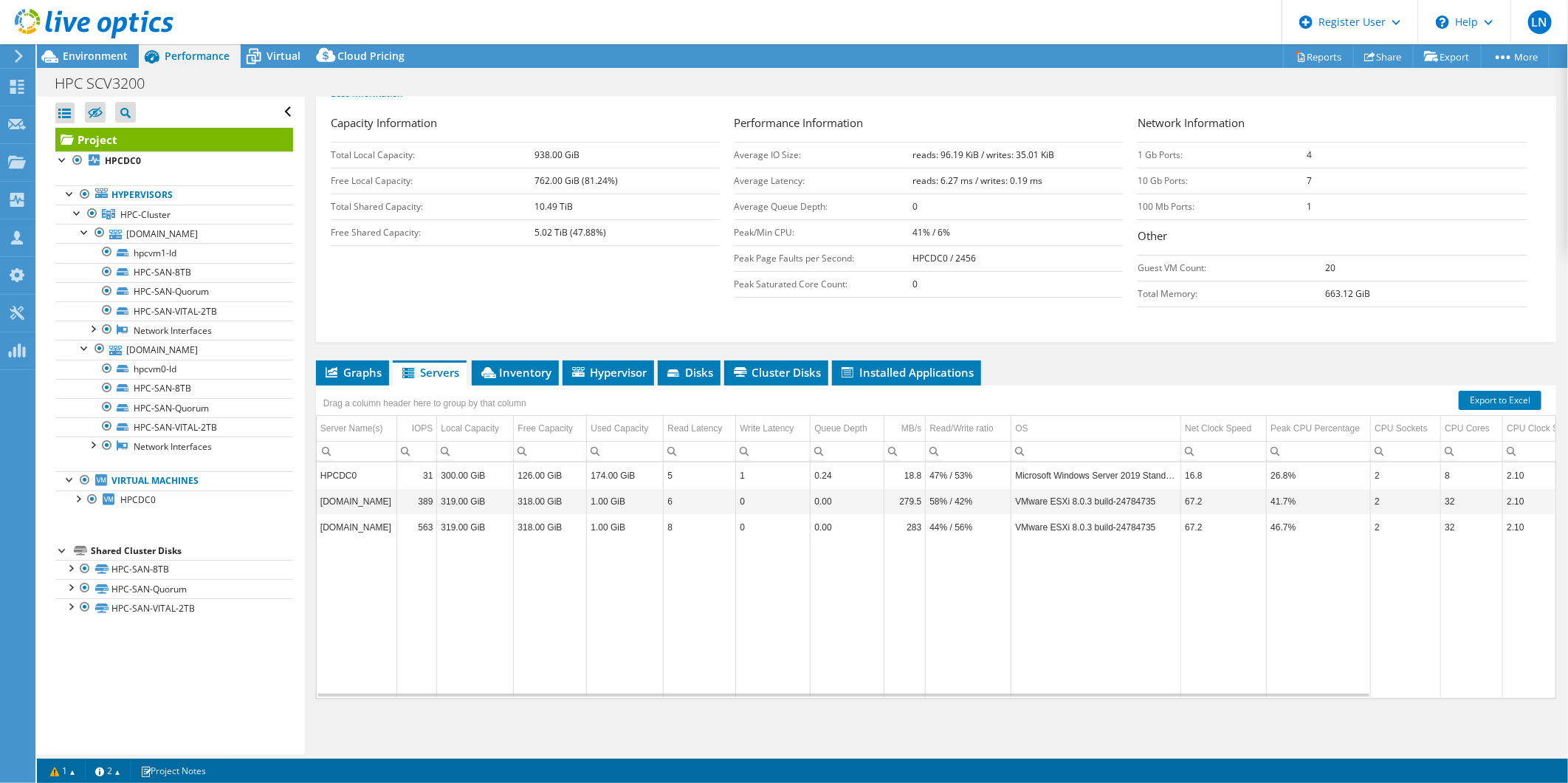
click at [554, 314] on form "Capacity Information Total Local Capacity: 938.00 GiB Free Local Capacity: 762.…" at bounding box center [936, 218] width 1211 height 206
click at [561, 336] on div "Capacity Information Total Local Capacity: 938.00 GiB Free Local Capacity: 762.…" at bounding box center [936, 226] width 1211 height 224
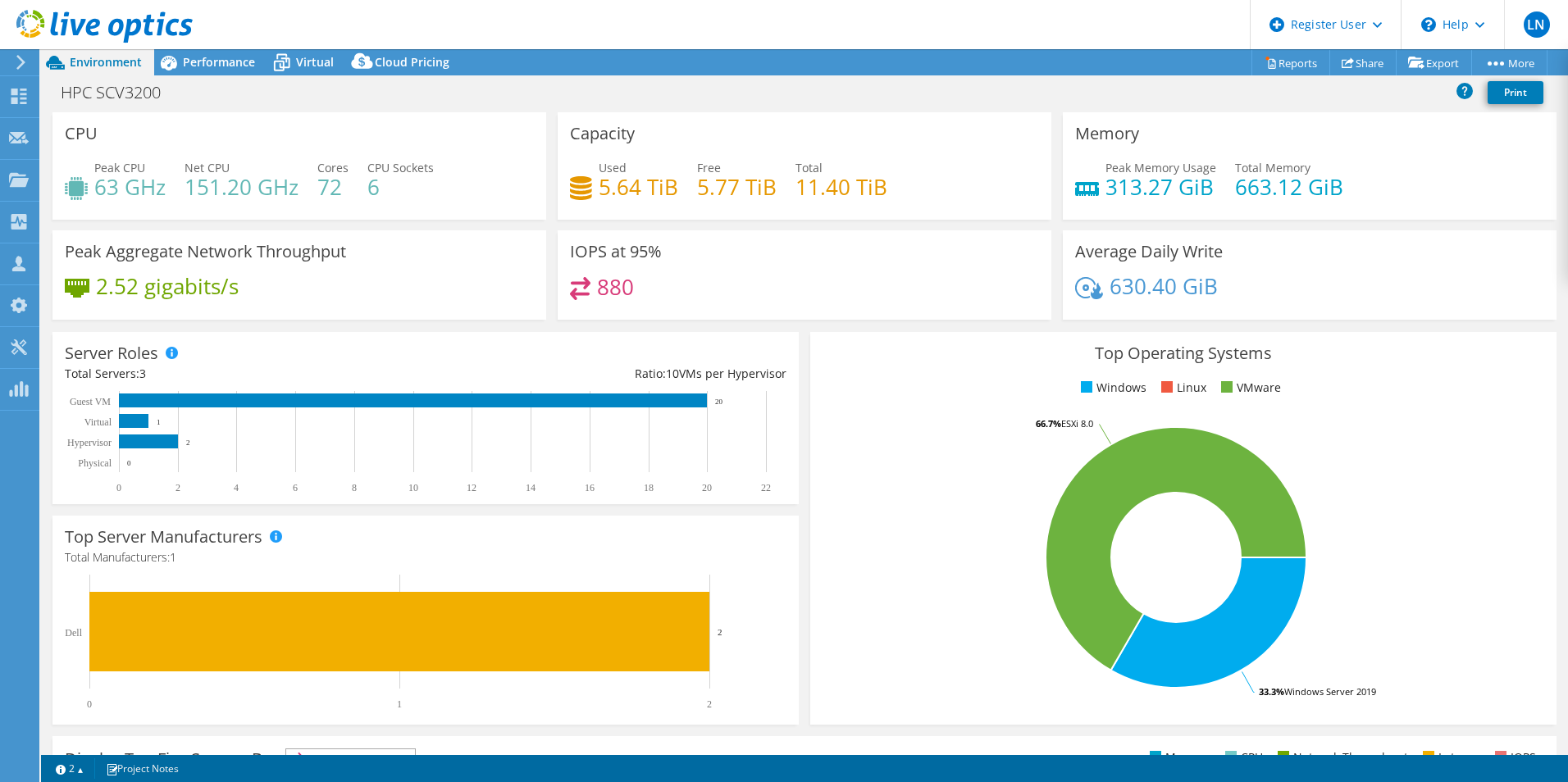
select select "USEast"
select select "USD"
